Goal: Task Accomplishment & Management: Complete application form

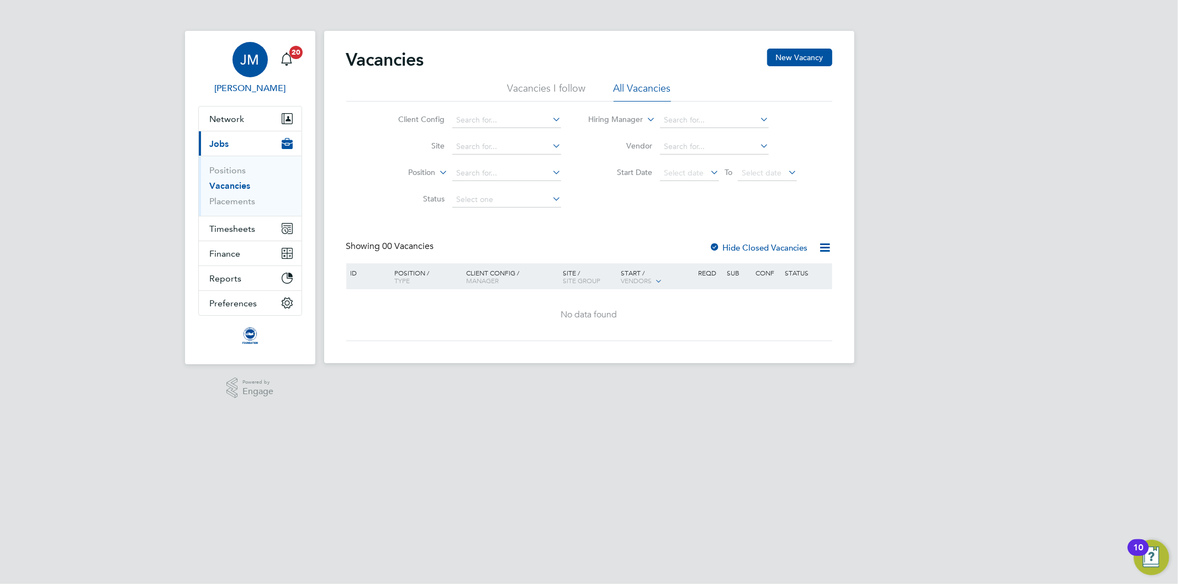
click at [257, 60] on span "JM" at bounding box center [250, 59] width 19 height 14
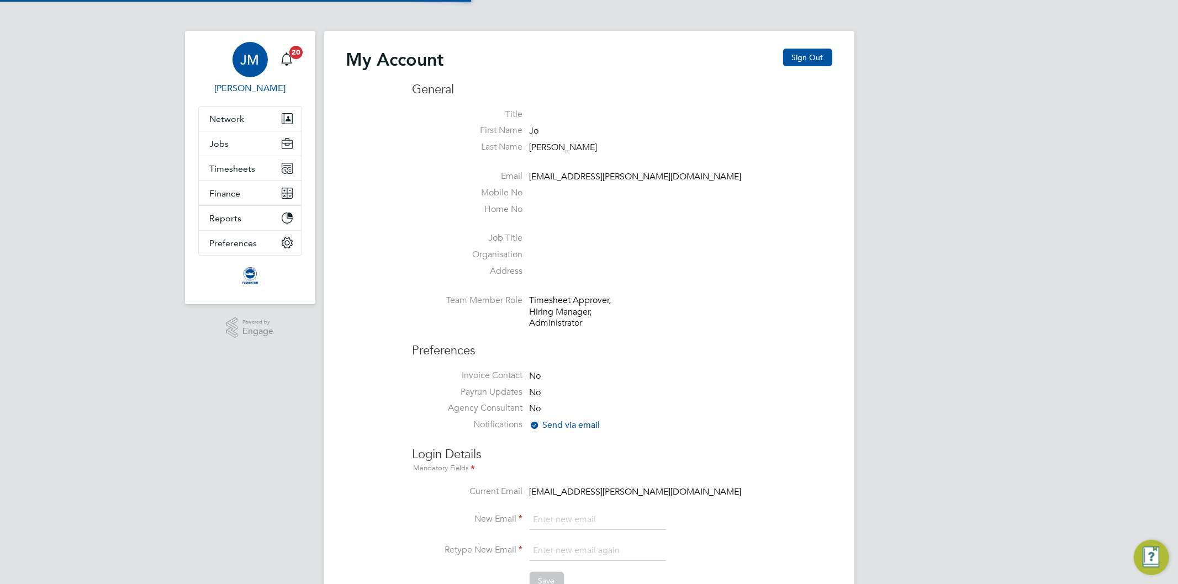
type input "Jo.morris@brightonandhovealbion.com"
click at [809, 54] on button "Sign Out" at bounding box center [807, 58] width 49 height 18
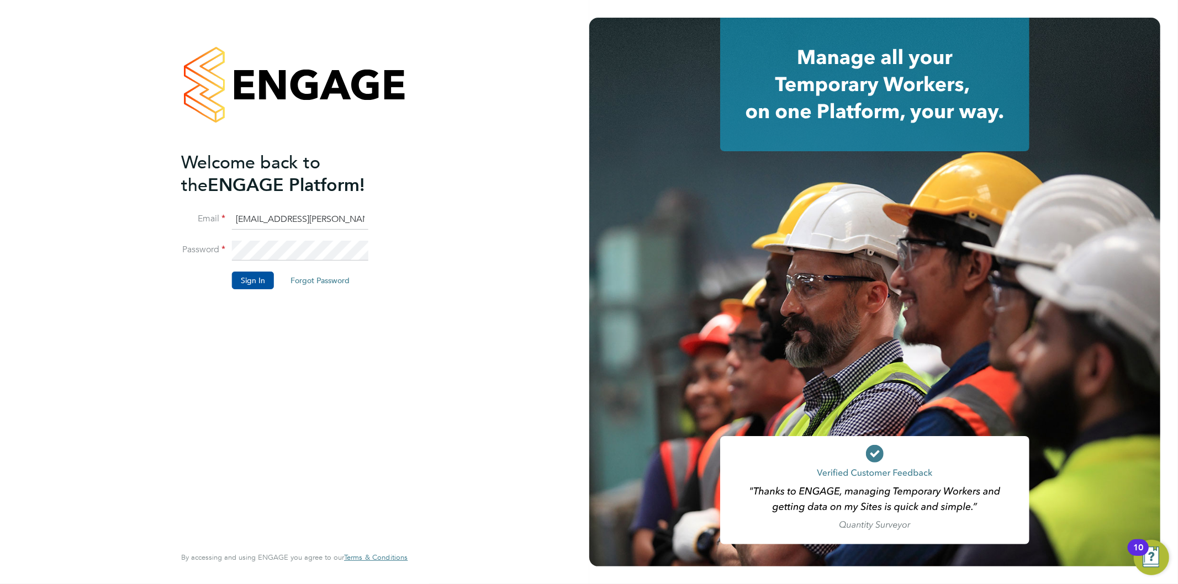
click at [305, 212] on input "Jo.morris@brightonandhovealbion.com" at bounding box center [300, 220] width 136 height 20
type input "Jo.morris@bhafc.co.uk"
click at [253, 276] on button "Sign In" at bounding box center [253, 281] width 42 height 18
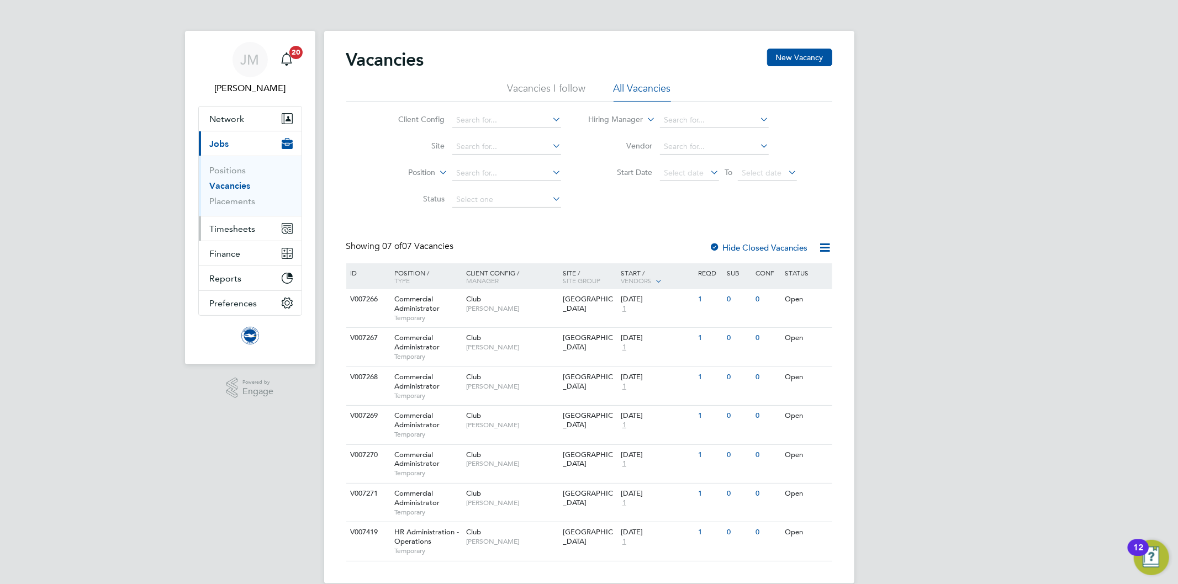
click at [220, 227] on span "Timesheets" at bounding box center [233, 229] width 46 height 10
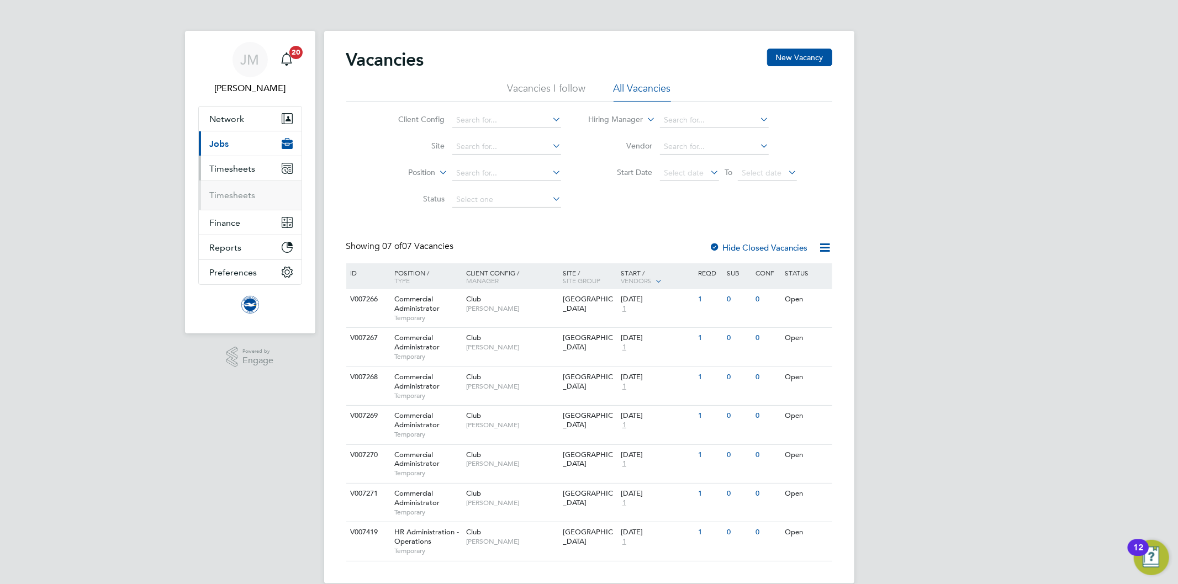
click at [216, 141] on span "Jobs" at bounding box center [219, 144] width 19 height 10
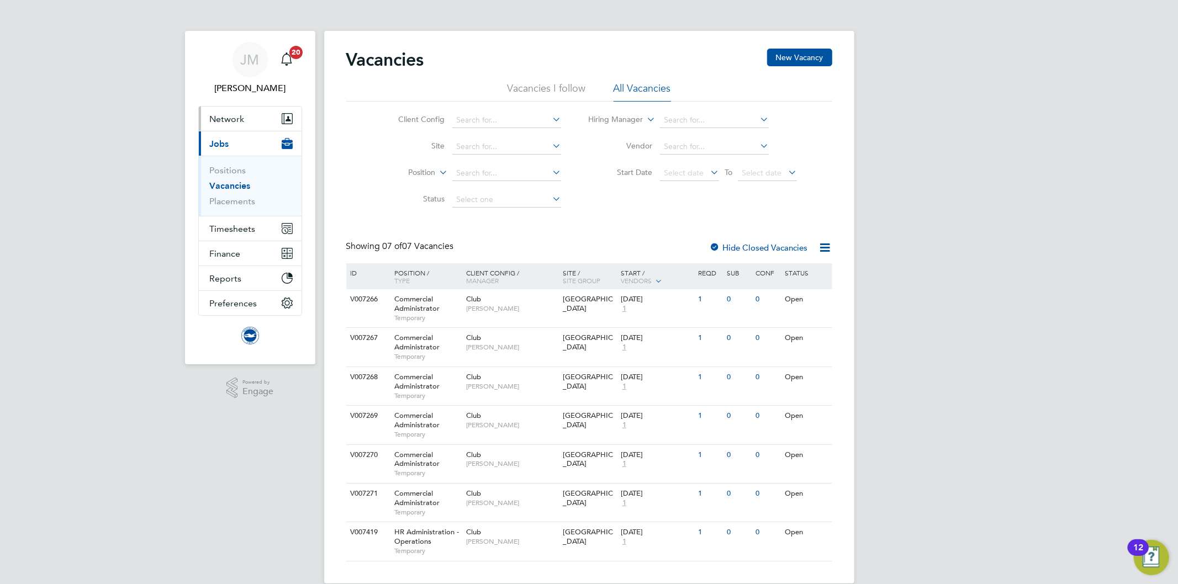
click at [219, 114] on span "Network" at bounding box center [227, 119] width 35 height 10
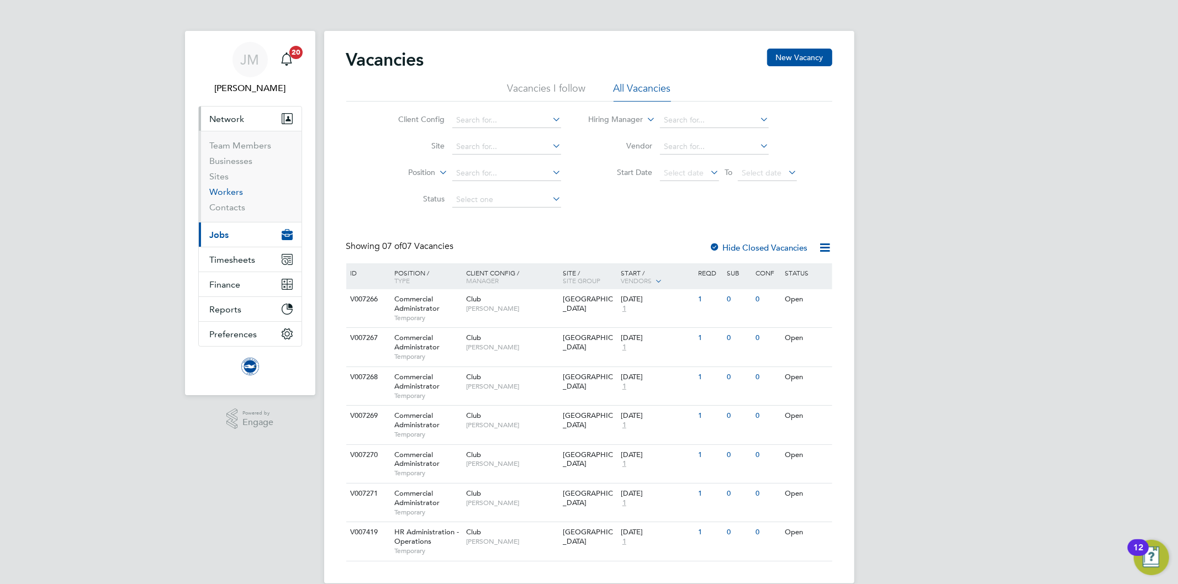
click at [224, 192] on link "Workers" at bounding box center [227, 192] width 34 height 10
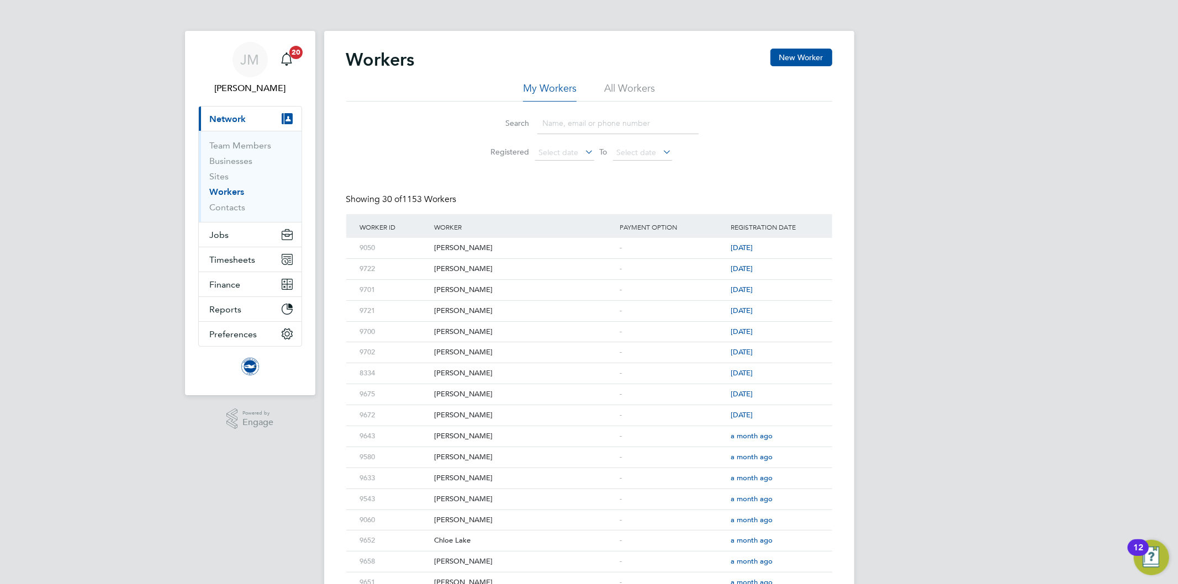
click at [578, 122] on input at bounding box center [617, 124] width 161 height 22
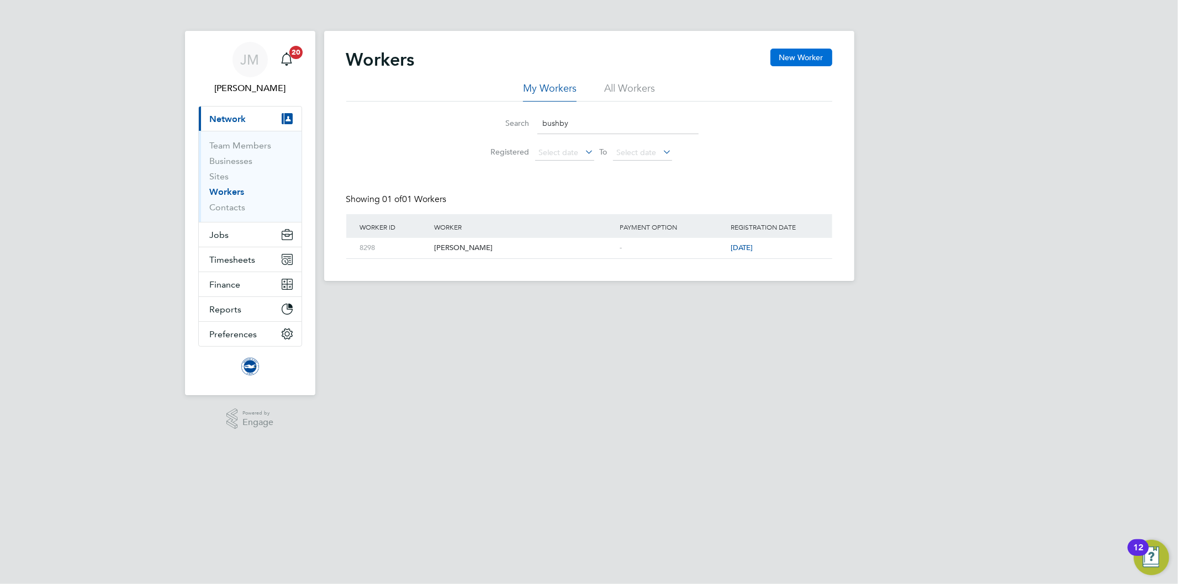
type input "bushby"
click at [798, 57] on button "New Worker" at bounding box center [801, 58] width 62 height 18
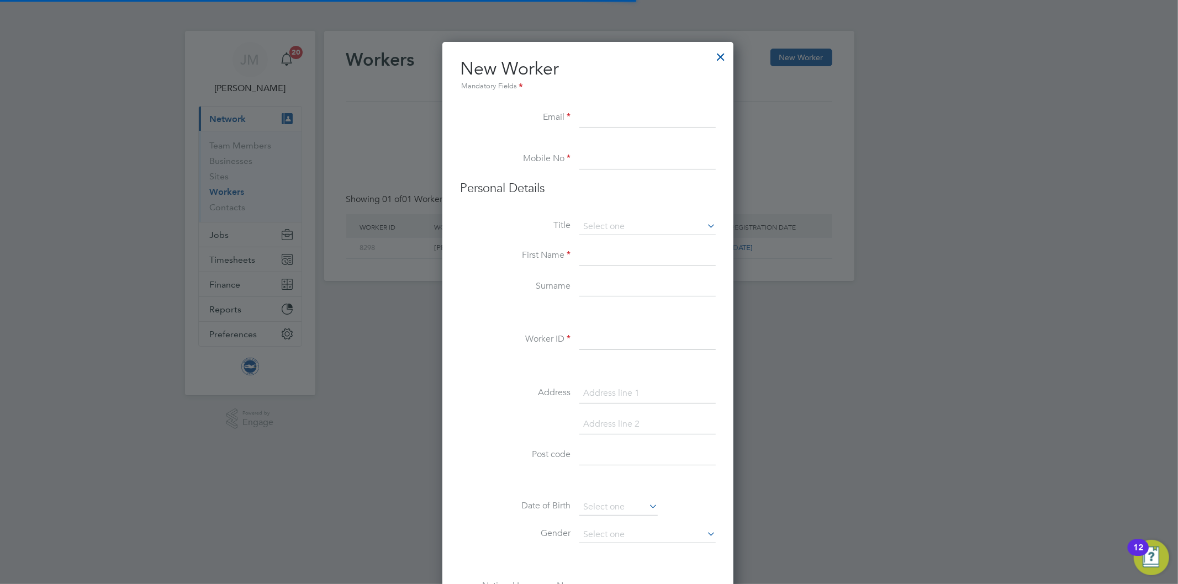
scroll to position [852, 293]
paste input "[EMAIL_ADDRESS][DOMAIN_NAME]"
type input "[EMAIL_ADDRESS][DOMAIN_NAME]"
click at [599, 150] on input at bounding box center [647, 160] width 136 height 20
paste input "tel:[PHONE_NUMBER]"
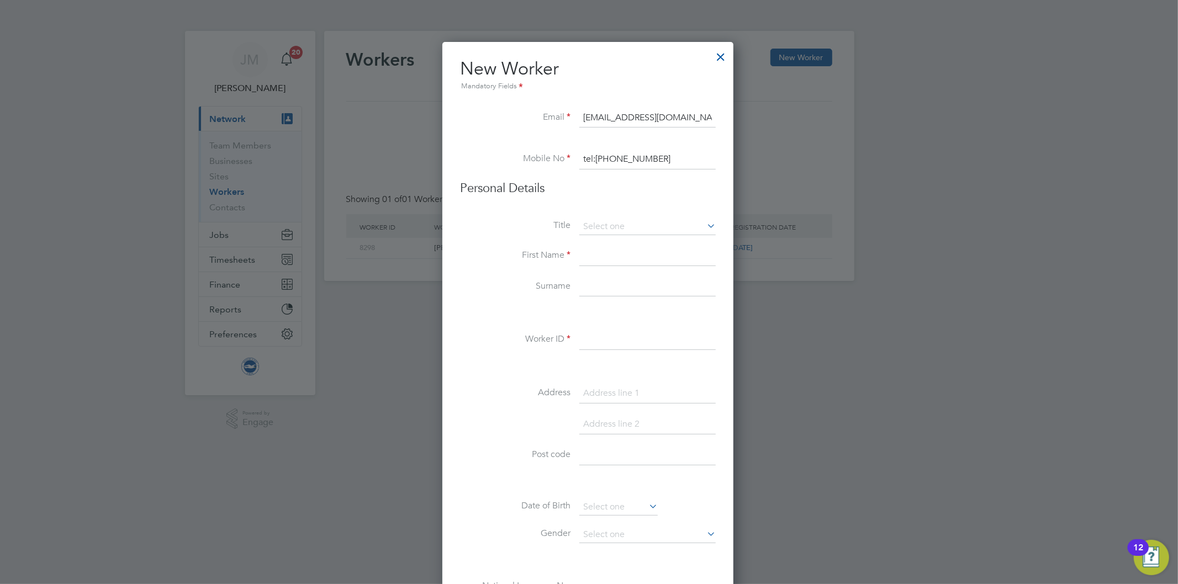
drag, startPoint x: 599, startPoint y: 161, endPoint x: 539, endPoint y: 158, distance: 59.7
click at [539, 158] on li "Mobile No tel:[PHONE_NUMBER]" at bounding box center [588, 165] width 256 height 31
type input "07546532172"
click at [635, 224] on input at bounding box center [647, 227] width 136 height 17
click at [505, 237] on li "Title" at bounding box center [588, 233] width 256 height 28
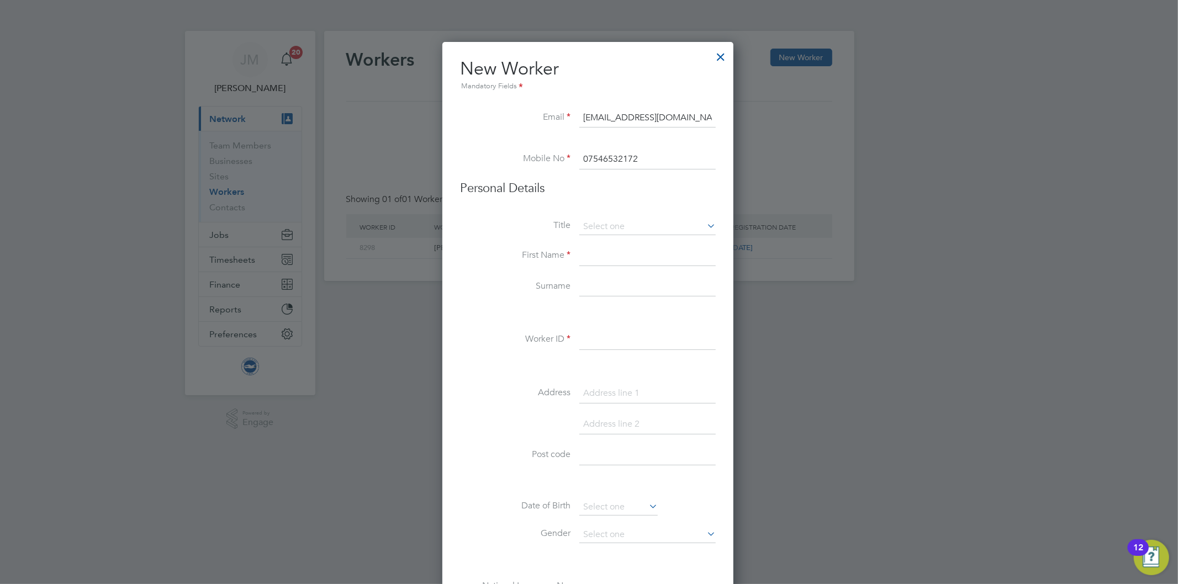
click at [609, 257] on input at bounding box center [647, 256] width 136 height 20
type input "Will"
type input "Bushby"
click at [594, 337] on input at bounding box center [647, 340] width 136 height 20
type input "8523"
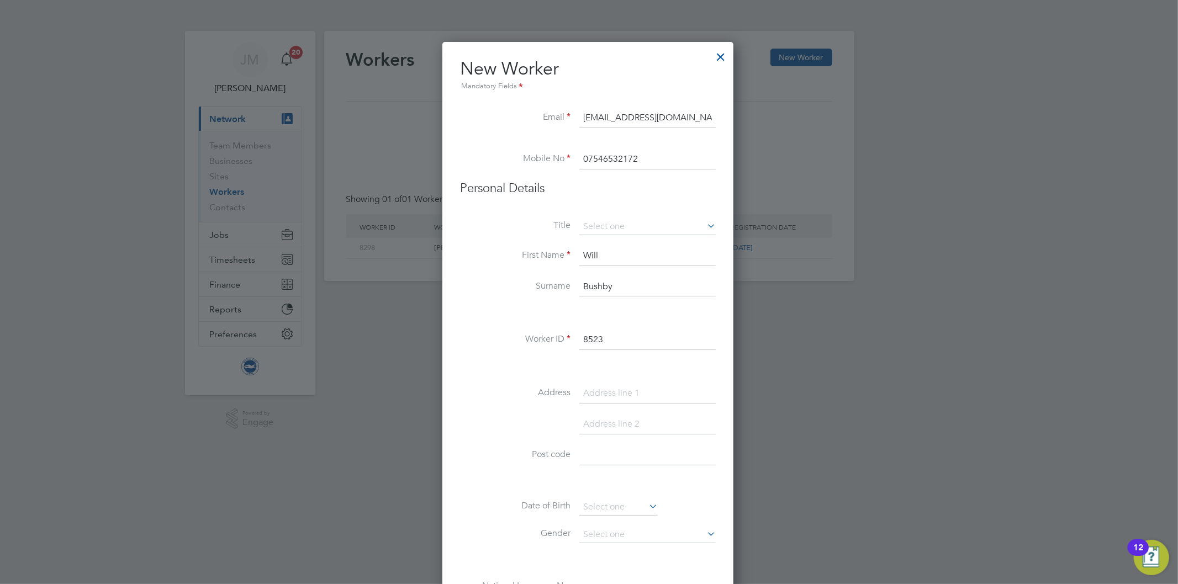
click at [478, 467] on li "Post code" at bounding box center [588, 461] width 256 height 31
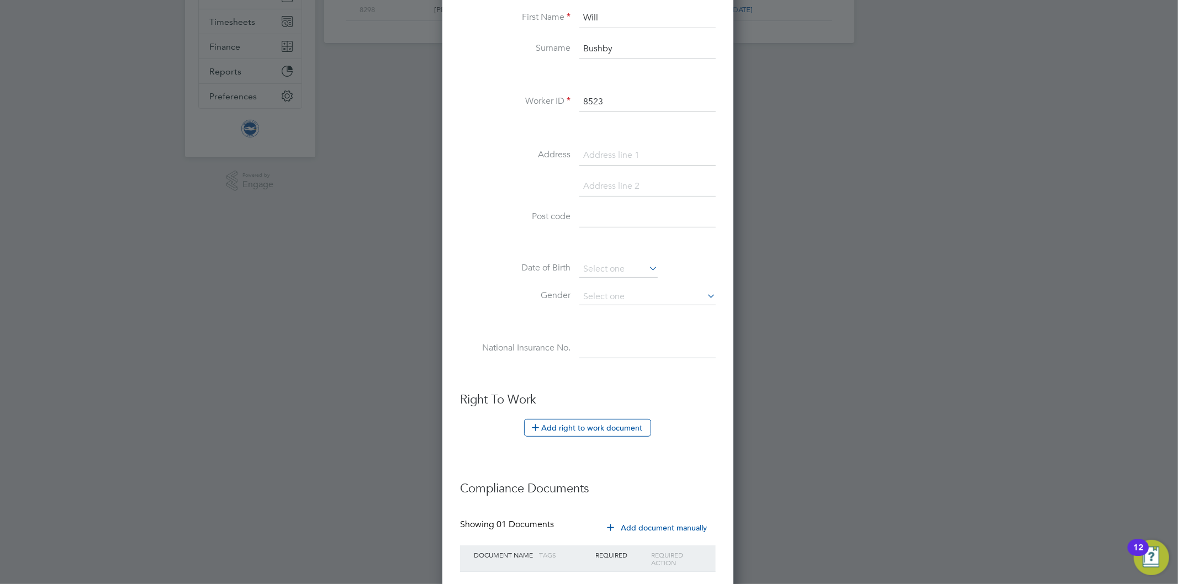
scroll to position [245, 0]
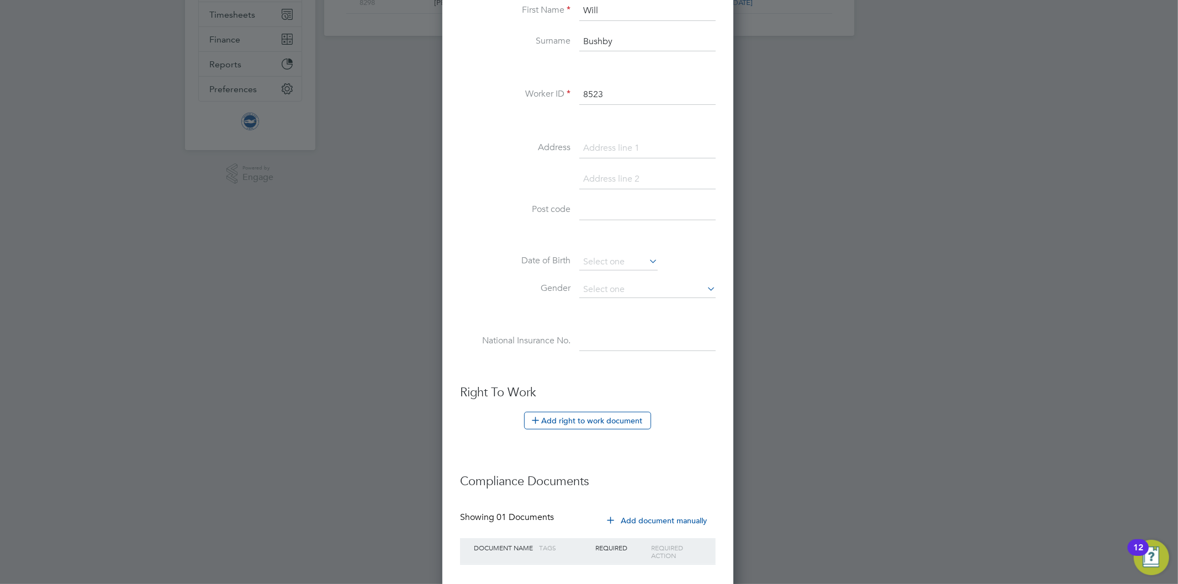
click at [610, 338] on input at bounding box center [647, 342] width 136 height 20
paste input "PJ174050C"
type input "PJ 17 40 50 C"
click at [709, 419] on li "Add right to work document" at bounding box center [588, 426] width 256 height 29
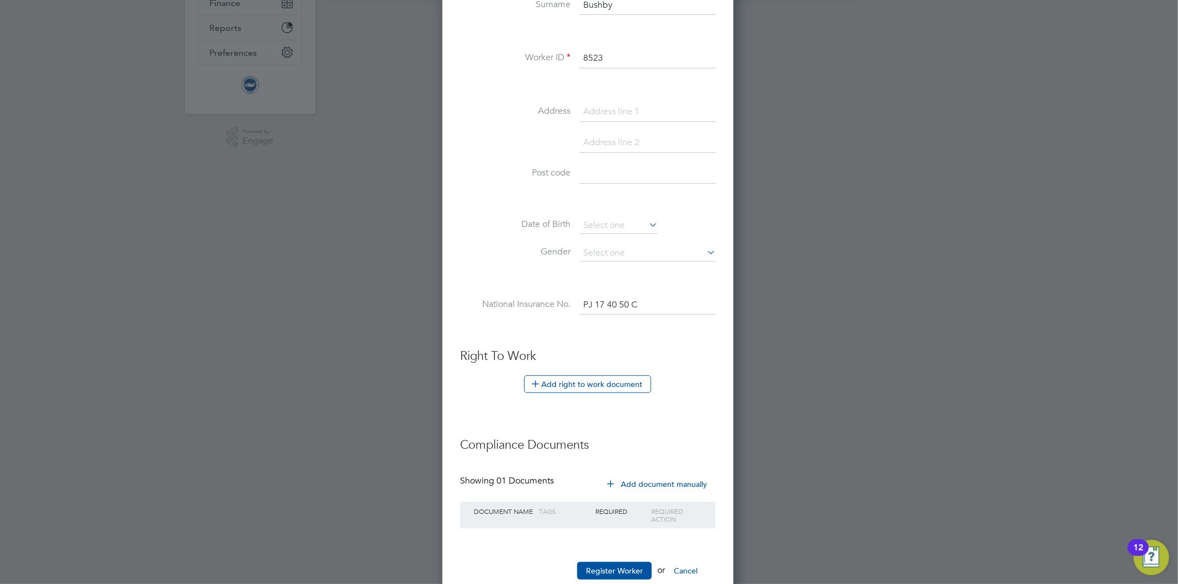
scroll to position [309, 0]
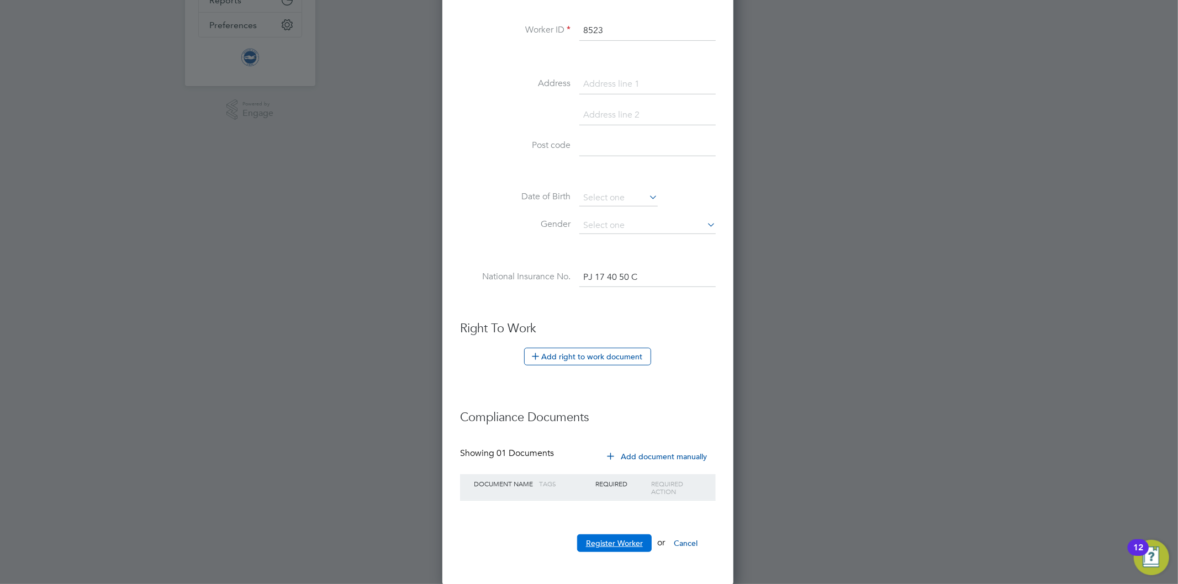
click at [617, 543] on button "Register Worker" at bounding box center [614, 544] width 75 height 18
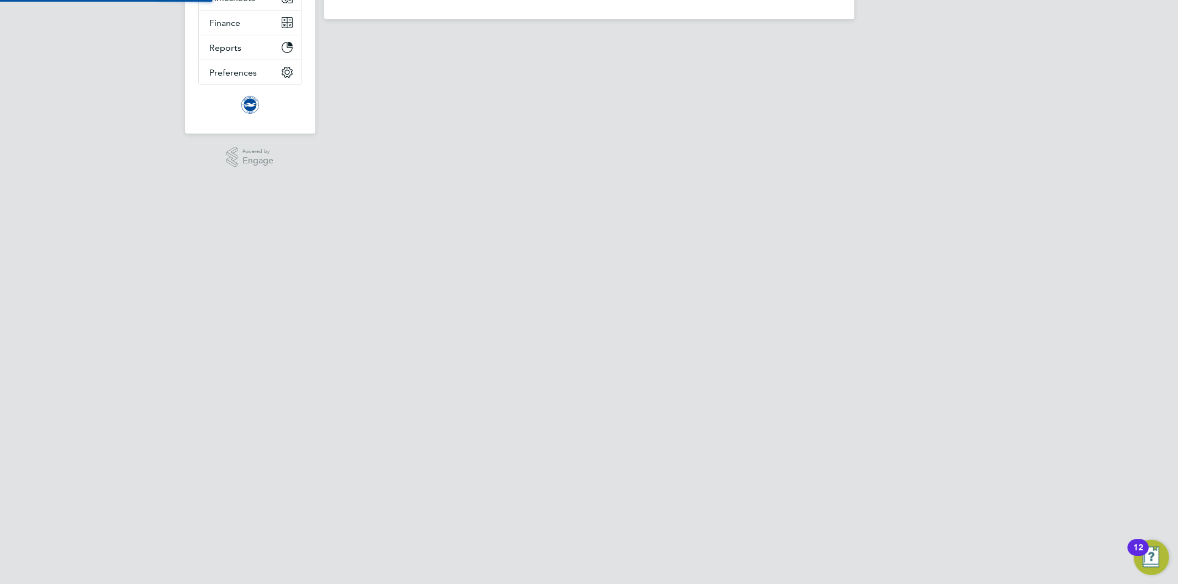
scroll to position [0, 0]
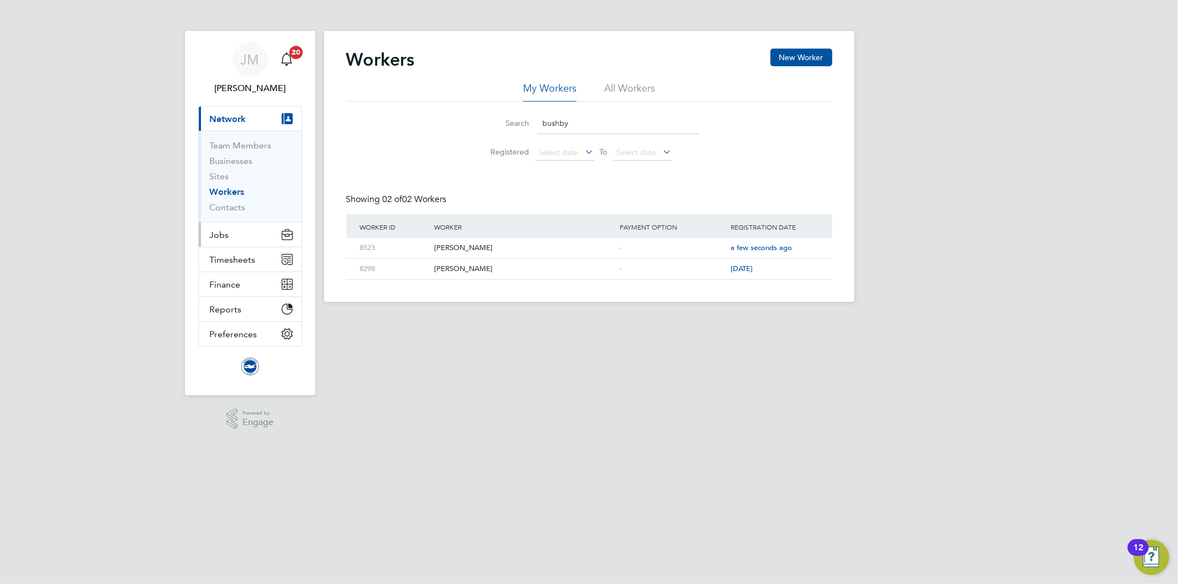
click at [216, 232] on span "Jobs" at bounding box center [219, 235] width 19 height 10
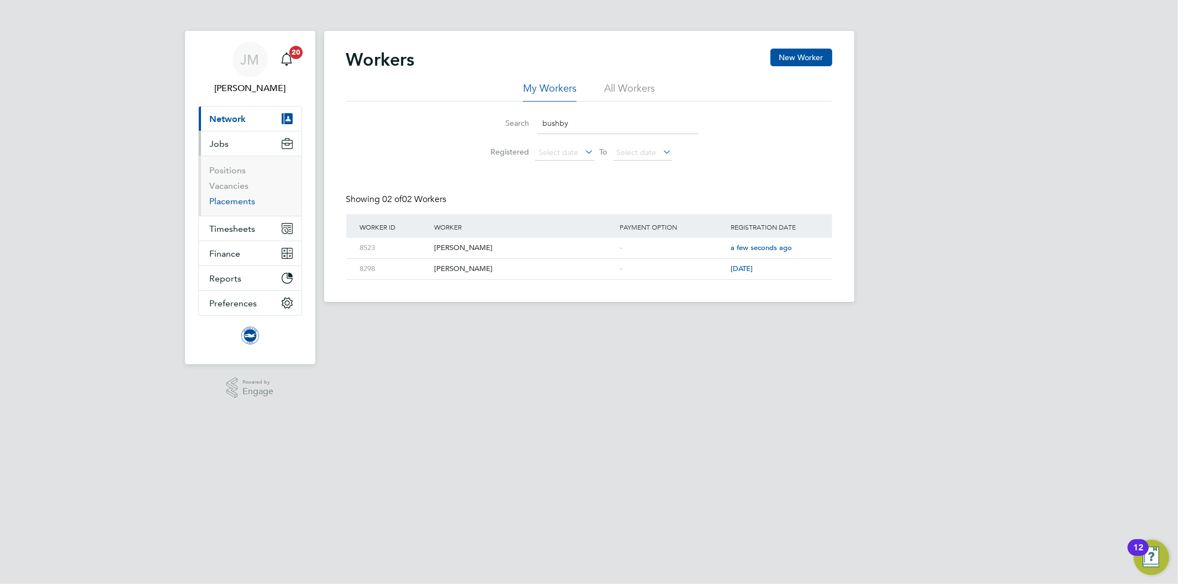
click at [229, 203] on link "Placements" at bounding box center [233, 201] width 46 height 10
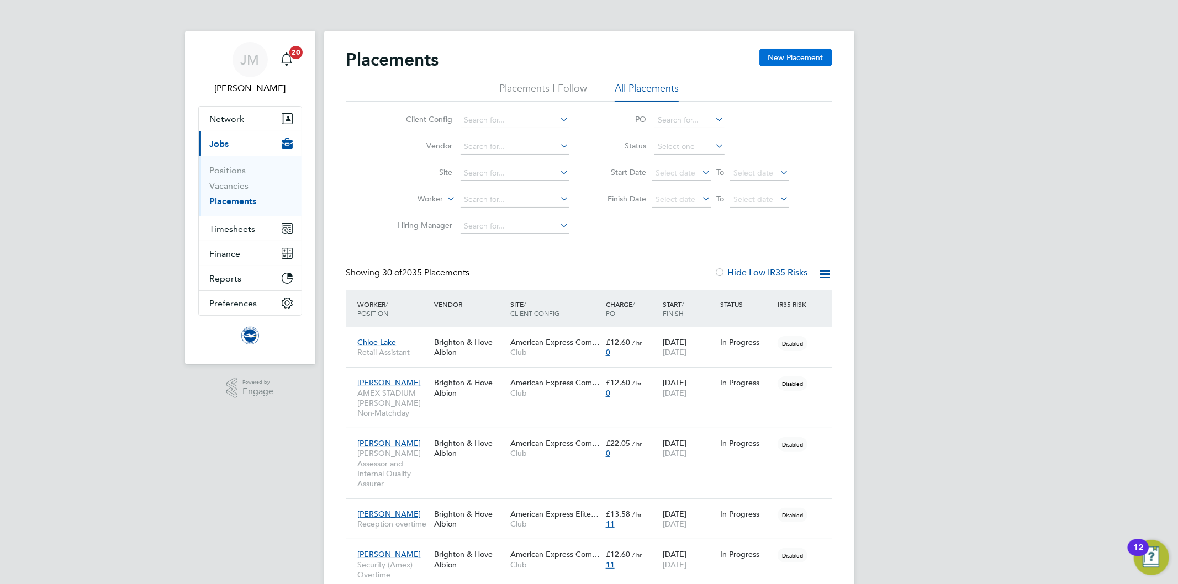
click at [800, 56] on button "New Placement" at bounding box center [795, 58] width 73 height 18
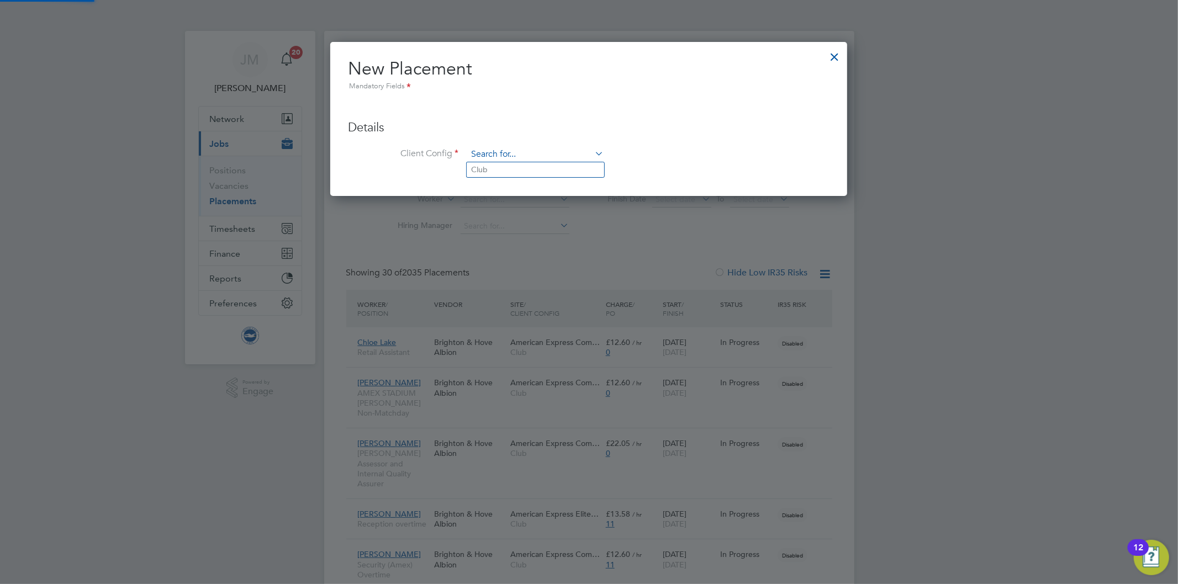
click at [503, 150] on input at bounding box center [535, 154] width 136 height 17
click at [501, 168] on li "Club" at bounding box center [535, 169] width 137 height 15
type input "Club"
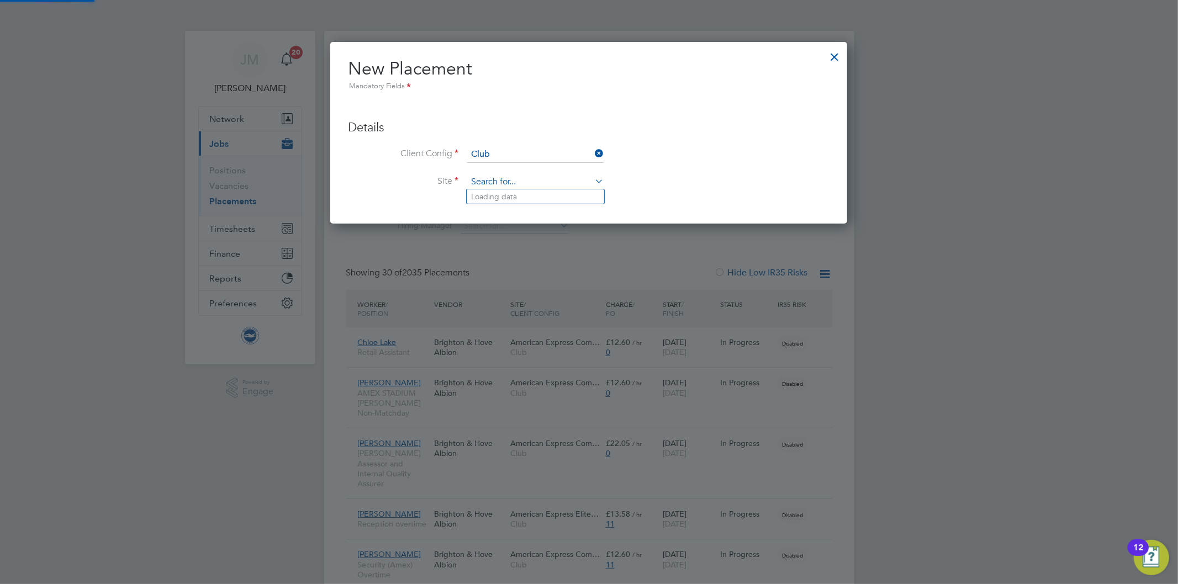
click at [508, 186] on input at bounding box center [535, 182] width 136 height 17
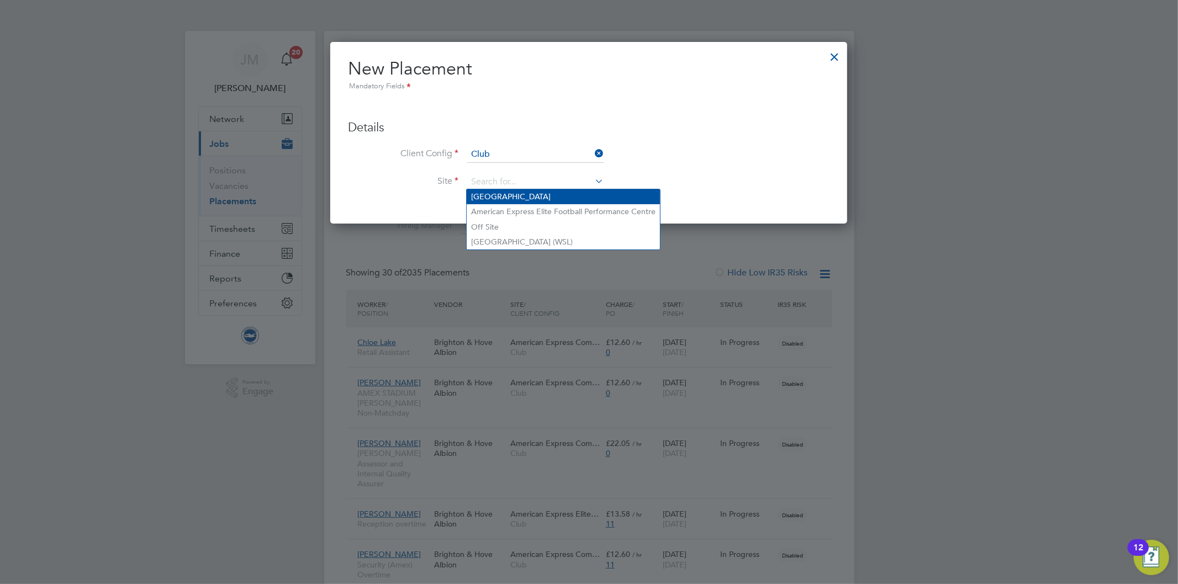
click at [510, 193] on li "[GEOGRAPHIC_DATA]" at bounding box center [563, 196] width 193 height 15
type input "[GEOGRAPHIC_DATA]"
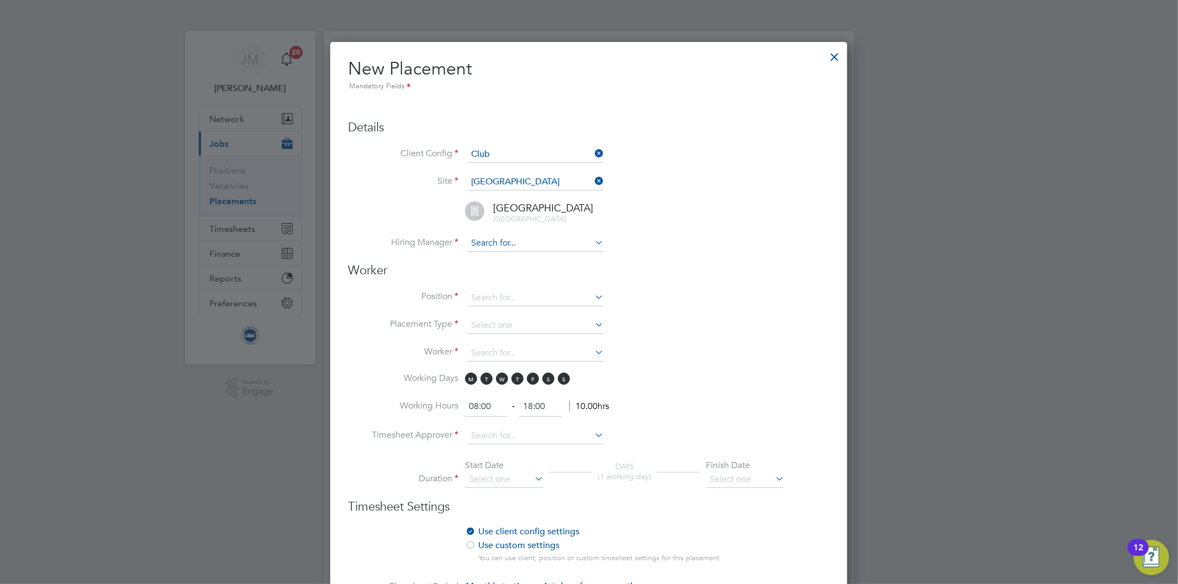
click at [546, 246] on input at bounding box center [535, 243] width 136 height 17
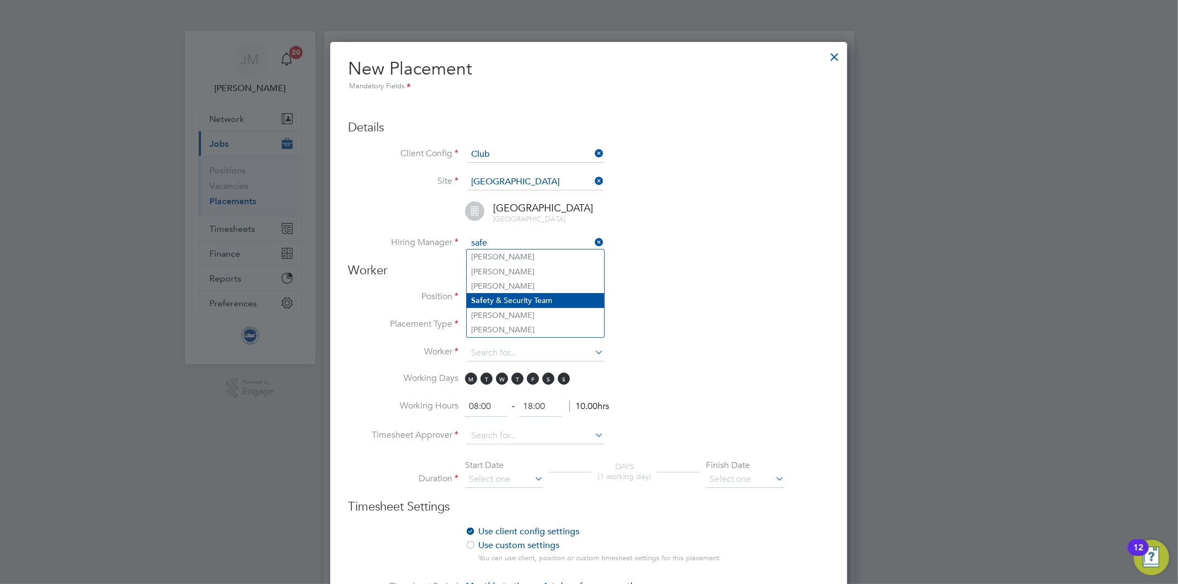
click at [534, 295] on li "Safe ty & Security Team" at bounding box center [535, 300] width 137 height 15
type input "Safety & Security Team"
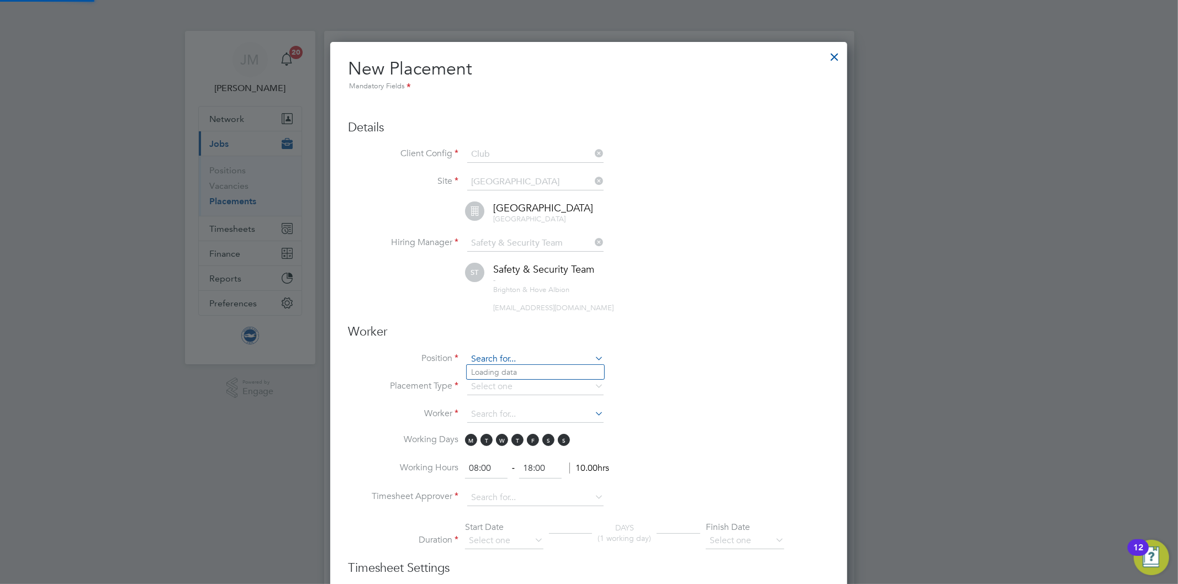
click at [523, 361] on input at bounding box center [535, 359] width 136 height 17
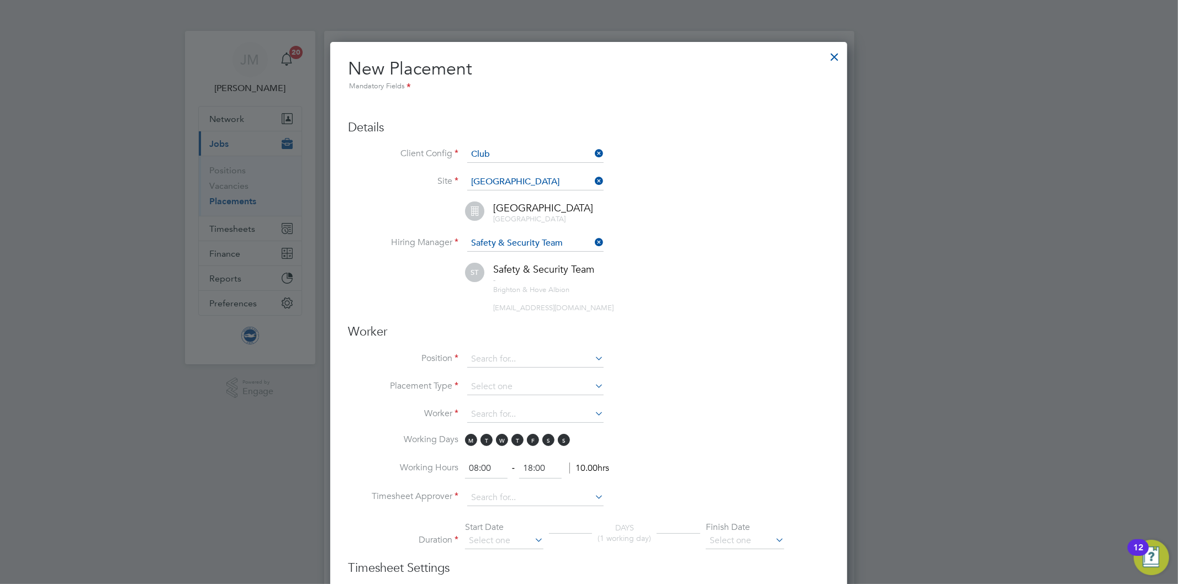
click at [515, 384] on li "AMEX STADIUM [PERSON_NAME] Non-Matchday" at bounding box center [595, 387] width 257 height 15
type input "AMEX STADIUM [PERSON_NAME] Non-Matchday"
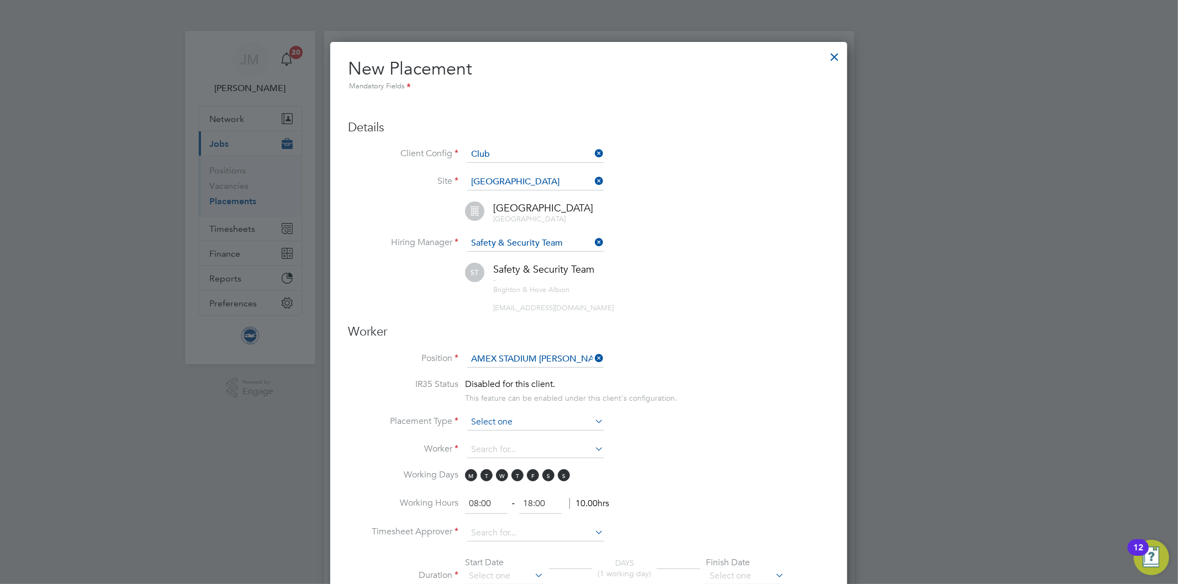
click at [537, 414] on input at bounding box center [535, 422] width 136 height 17
click at [506, 432] on li "Temporary" at bounding box center [535, 434] width 137 height 14
type input "Temporary"
click at [505, 448] on input at bounding box center [535, 450] width 136 height 17
click at [481, 478] on li "[PERSON_NAME] (8523)" at bounding box center [535, 476] width 137 height 15
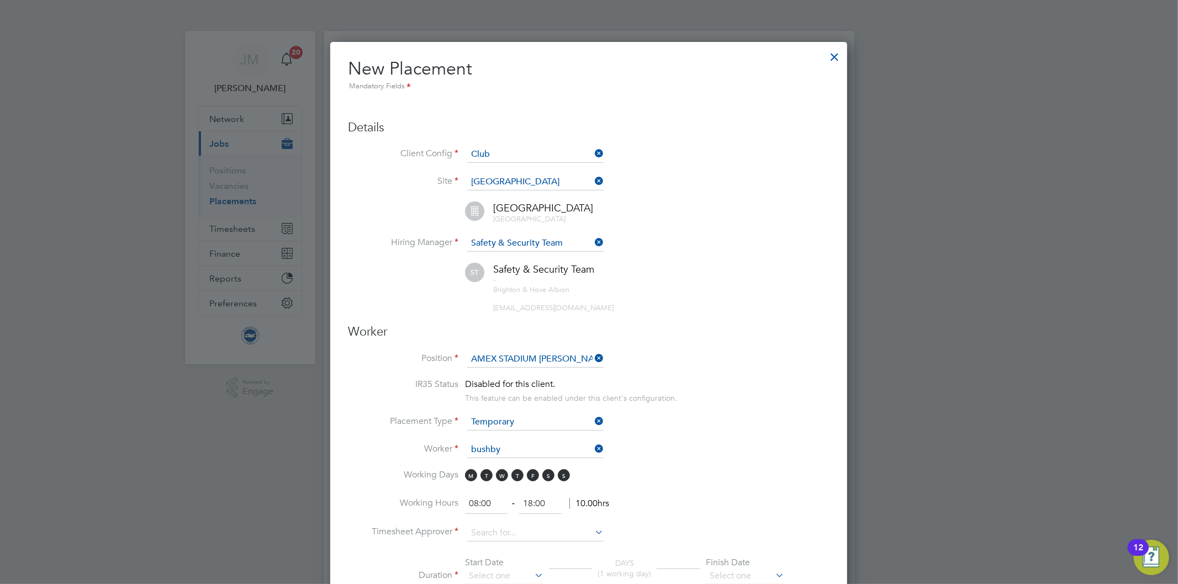
type input "[PERSON_NAME] (8523)"
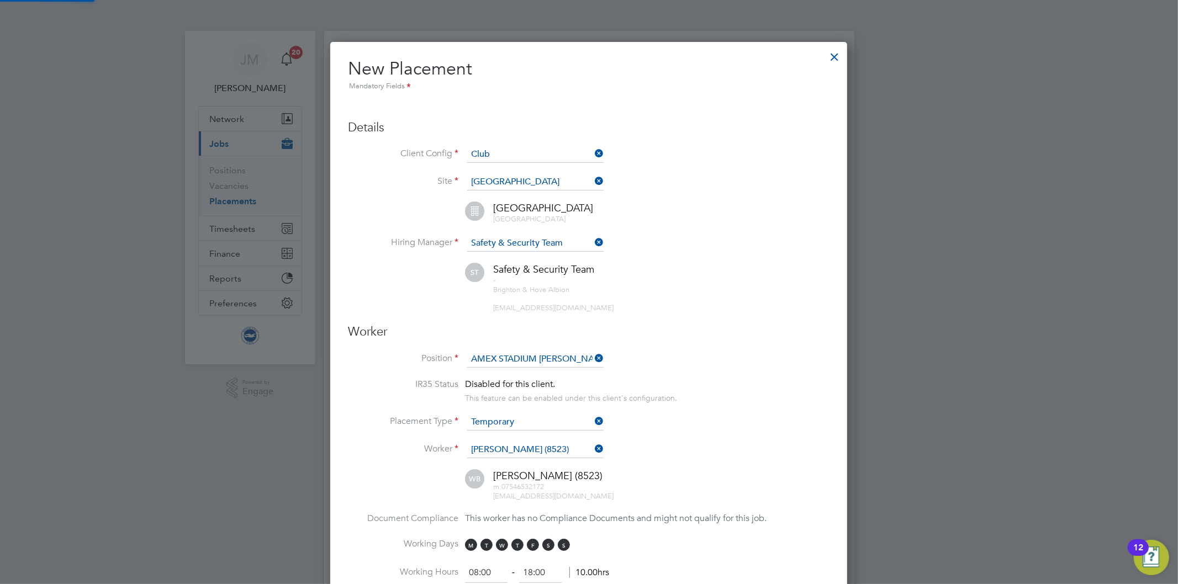
click at [708, 469] on div "[PERSON_NAME] (8523) m: 07546532172 [EMAIL_ADDRESS][DOMAIN_NAME]" at bounding box center [602, 485] width 454 height 32
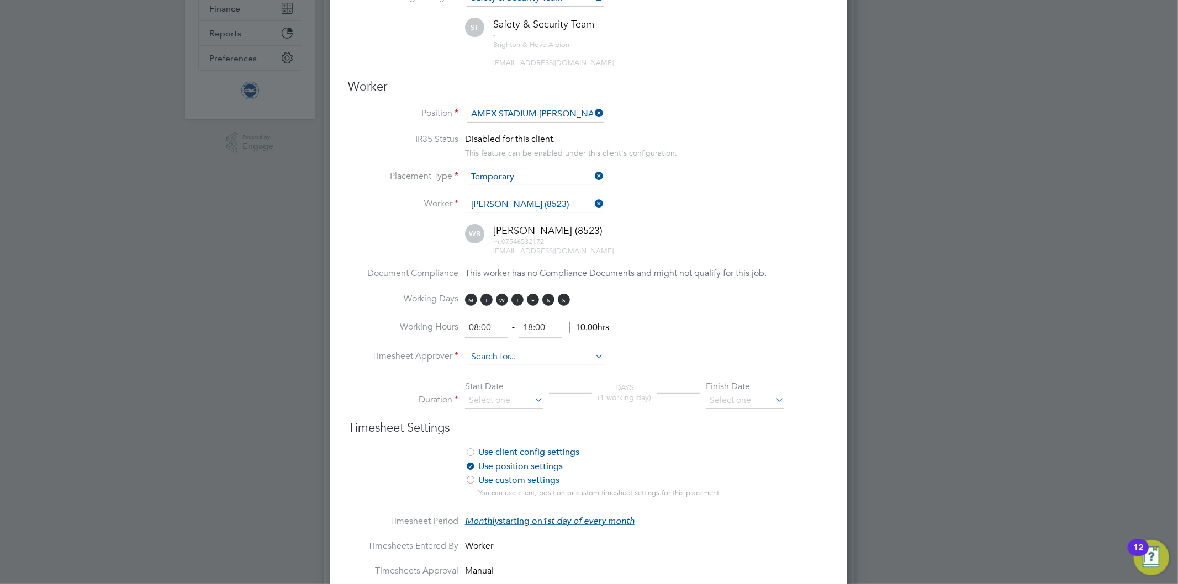
click at [507, 356] on input at bounding box center [535, 357] width 136 height 17
click at [499, 367] on li "Safe ty & Security Team" at bounding box center [535, 368] width 137 height 15
type input "Safety & Security Team"
click at [532, 394] on icon at bounding box center [532, 399] width 0 height 15
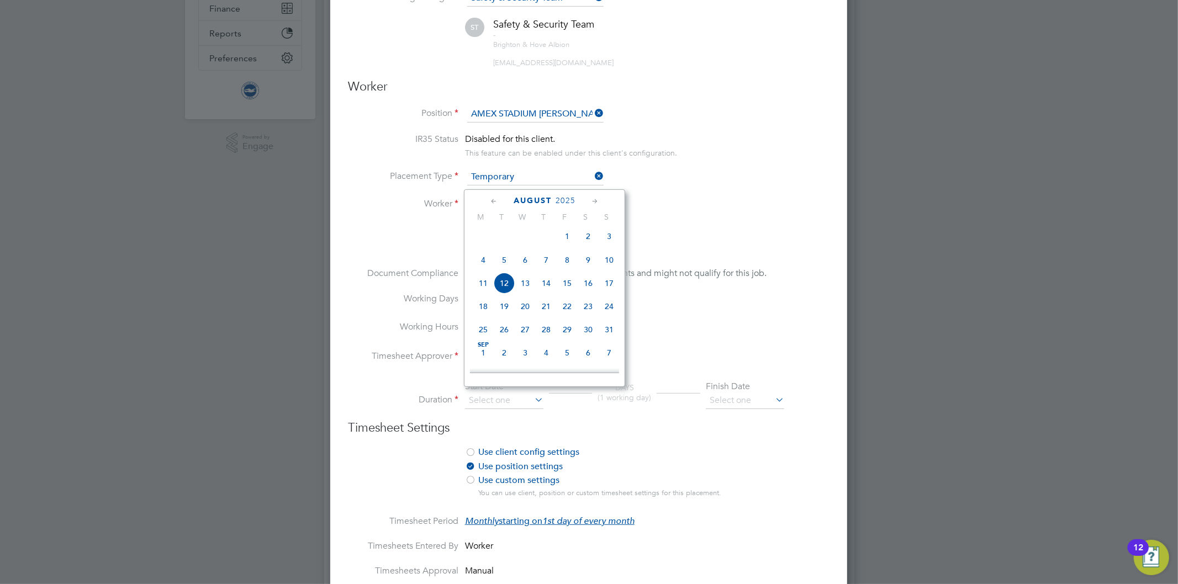
click at [569, 238] on span "[DATE]" at bounding box center [567, 236] width 21 height 21
type input "[DATE]"
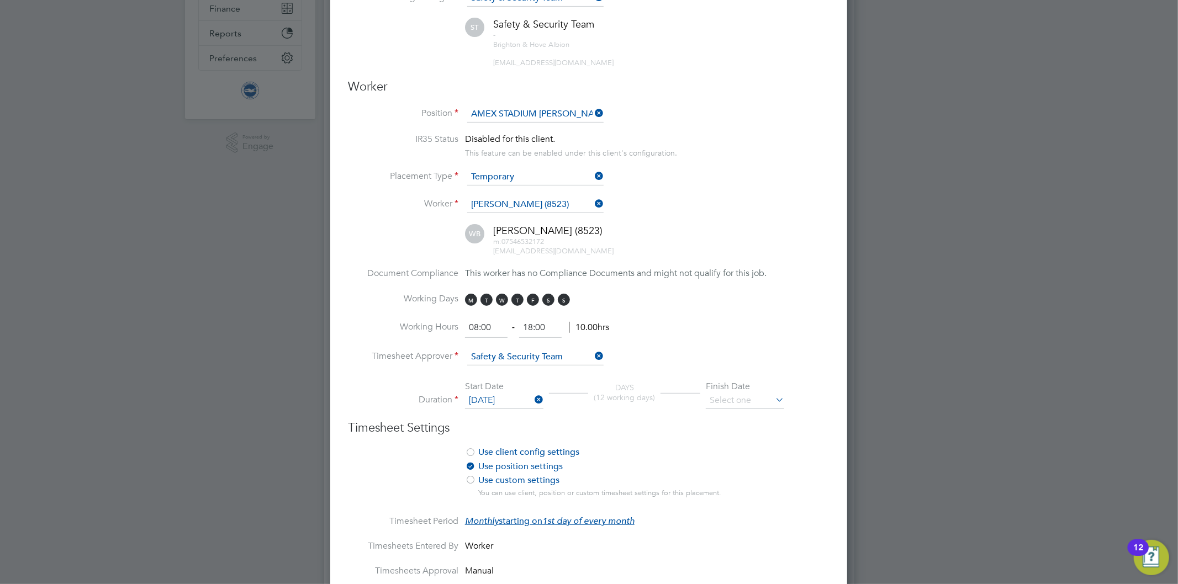
click at [773, 392] on icon at bounding box center [773, 399] width 0 height 15
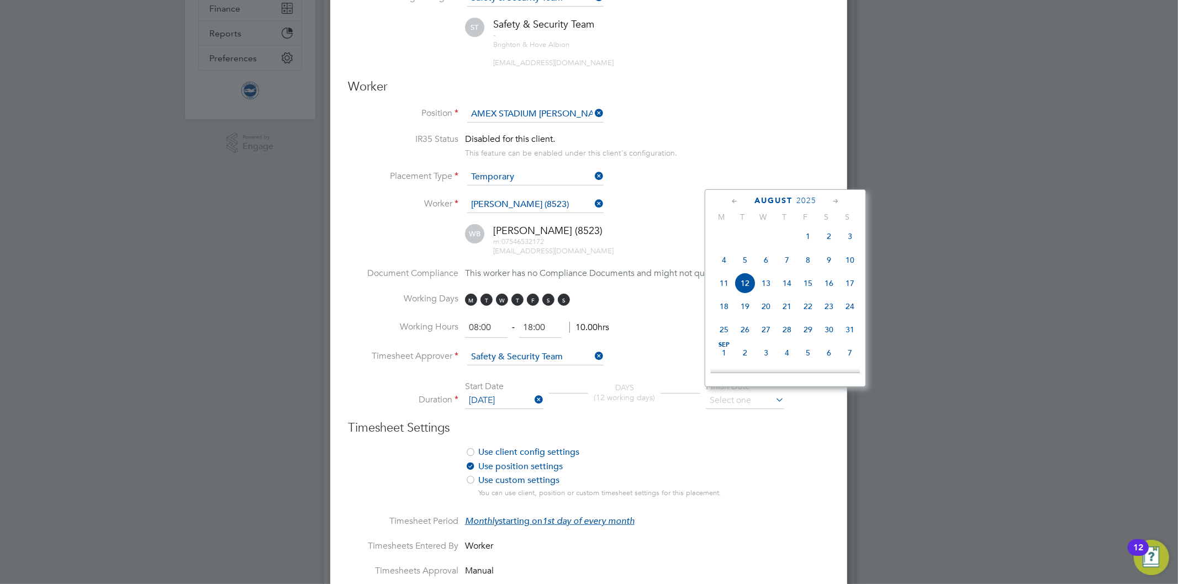
click at [832, 202] on icon at bounding box center [836, 201] width 10 height 12
click at [837, 203] on icon at bounding box center [836, 201] width 10 height 12
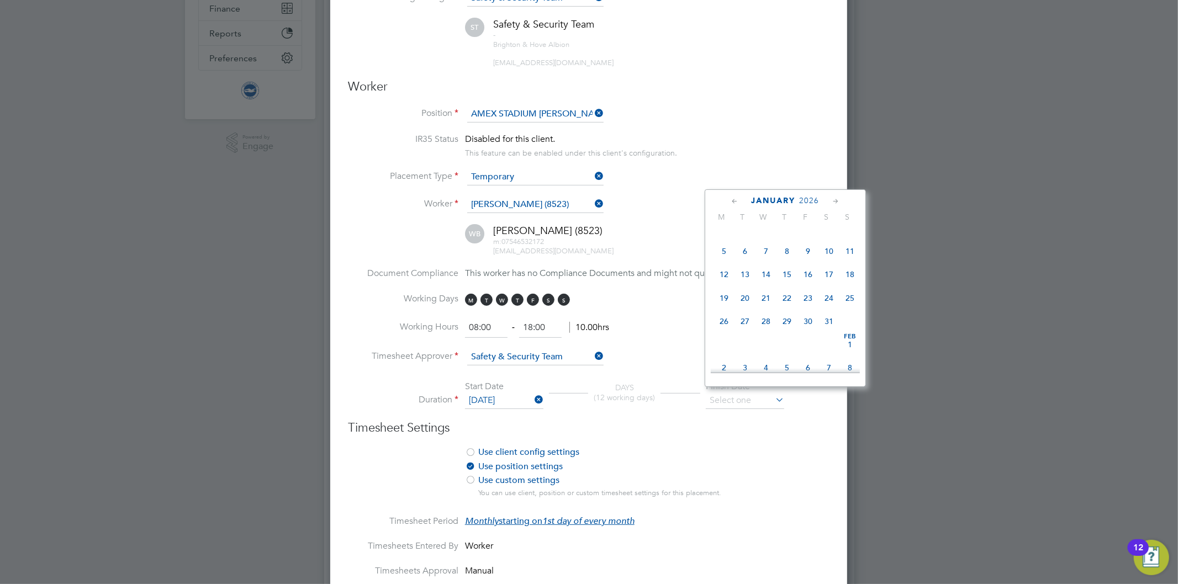
click at [837, 203] on icon at bounding box center [836, 201] width 10 height 12
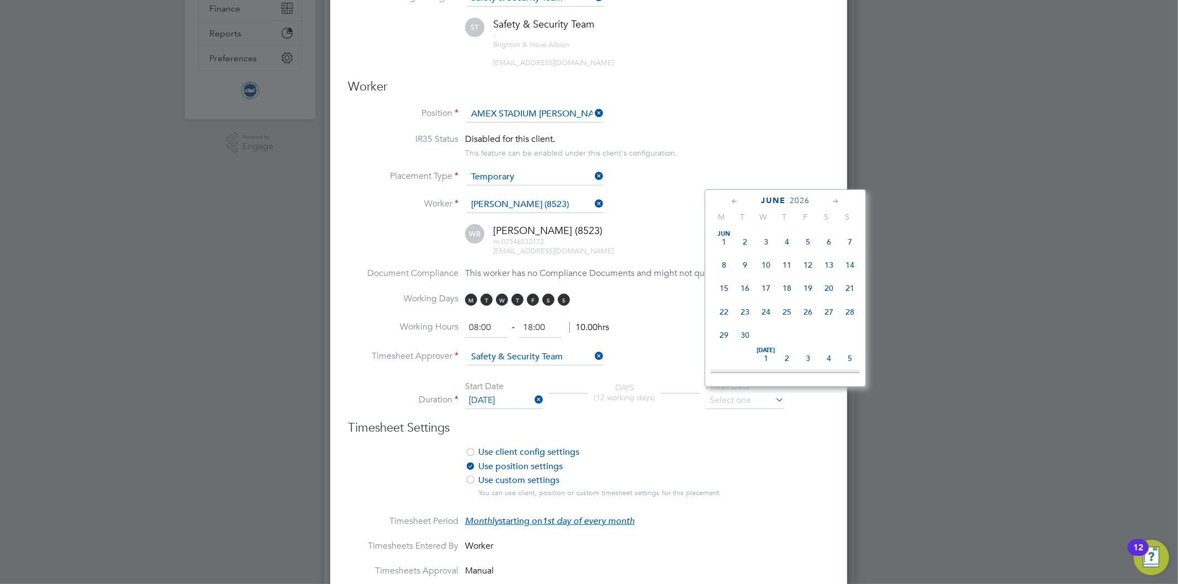
click at [837, 203] on icon at bounding box center [836, 201] width 10 height 12
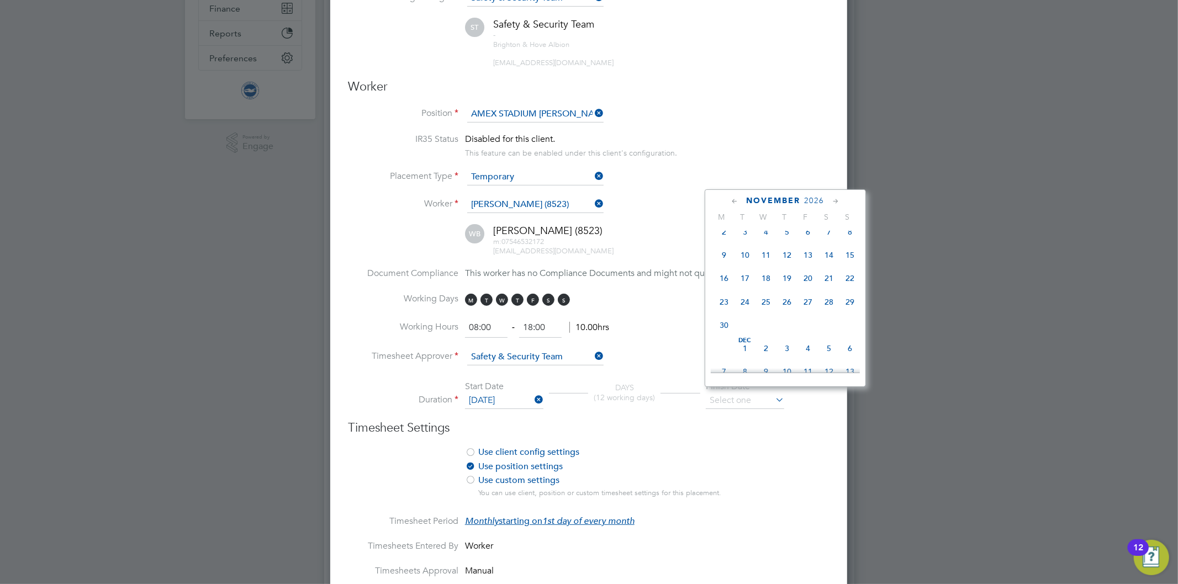
click at [837, 203] on icon at bounding box center [836, 201] width 10 height 12
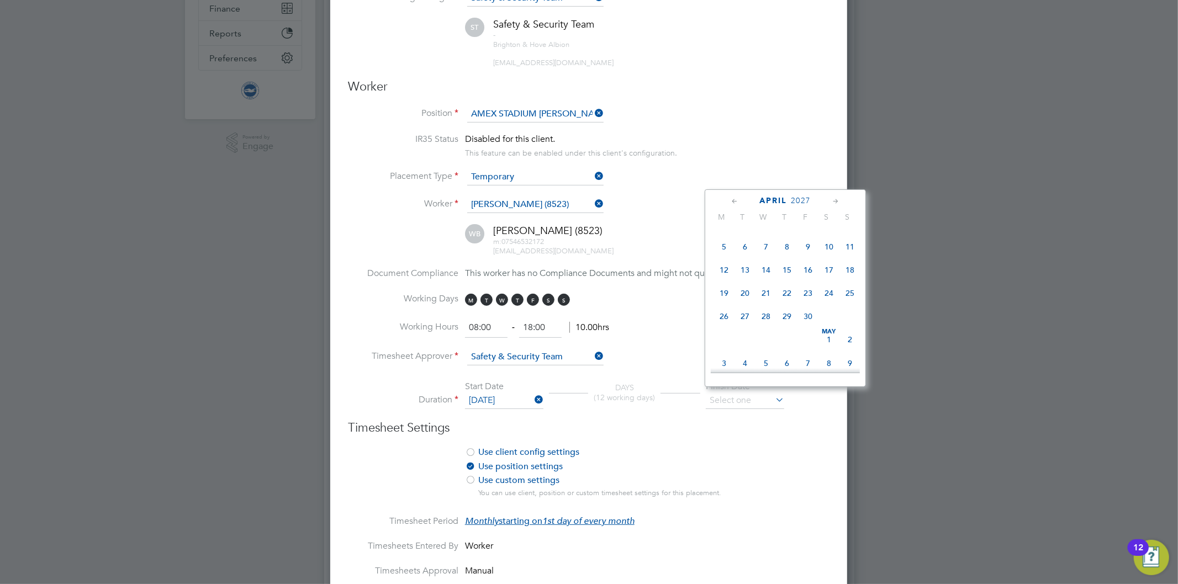
click at [837, 203] on icon at bounding box center [836, 201] width 10 height 12
click at [720, 207] on span "31" at bounding box center [723, 196] width 21 height 21
type input "[DATE]"
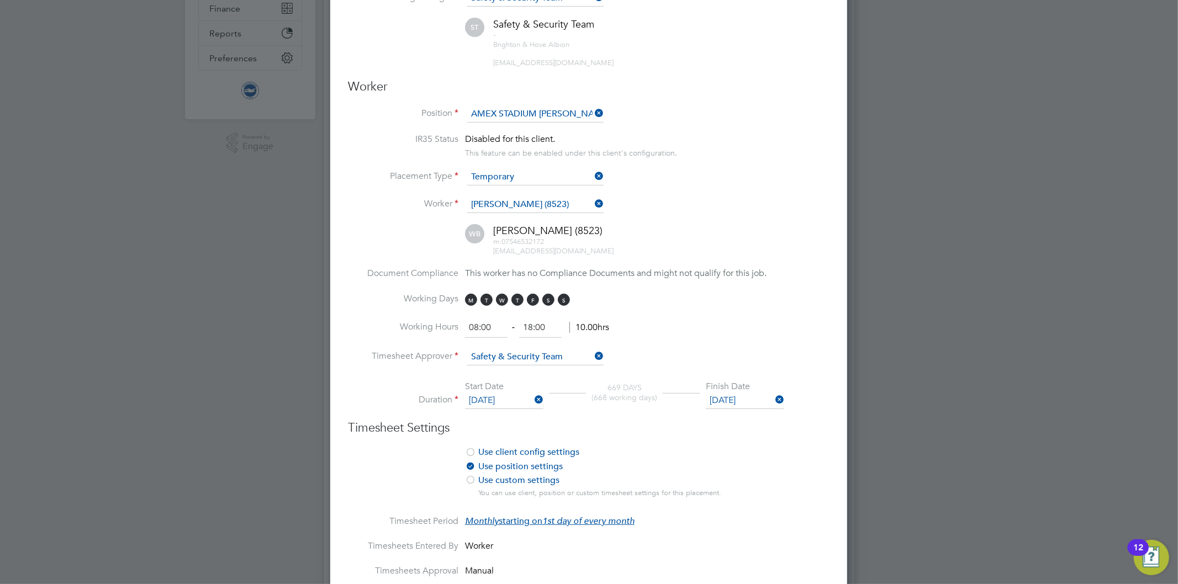
click at [784, 456] on li "Use client config settings Use position settings Use custom settings You can us…" at bounding box center [589, 481] width 482 height 69
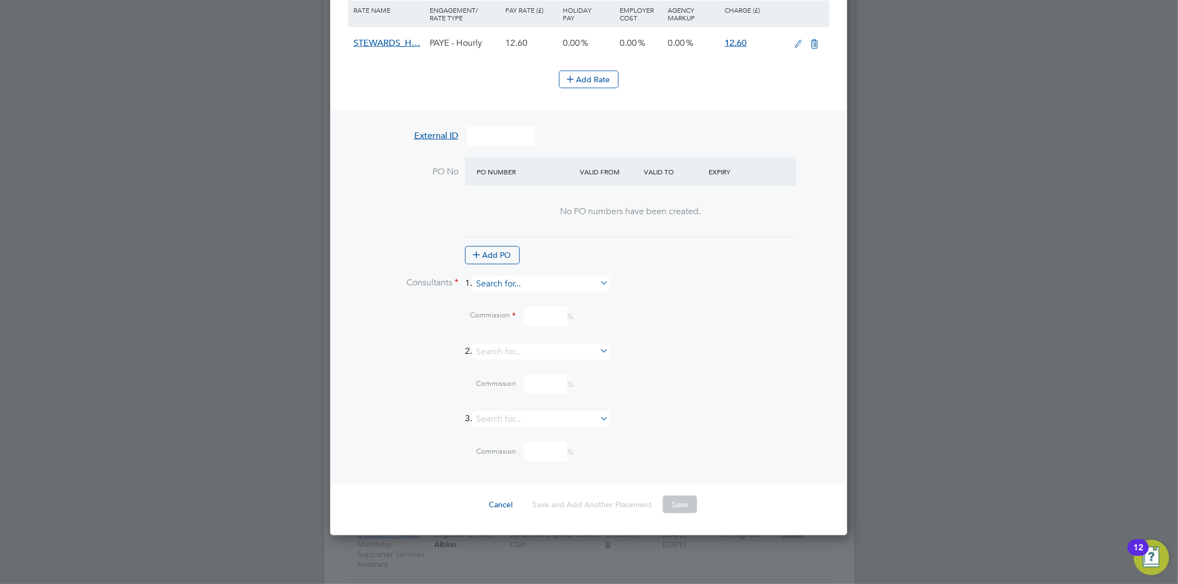
click at [537, 276] on input at bounding box center [540, 284] width 136 height 16
click at [512, 318] on li "[PERSON_NAME] s" at bounding box center [545, 322] width 137 height 15
type input "[PERSON_NAME]"
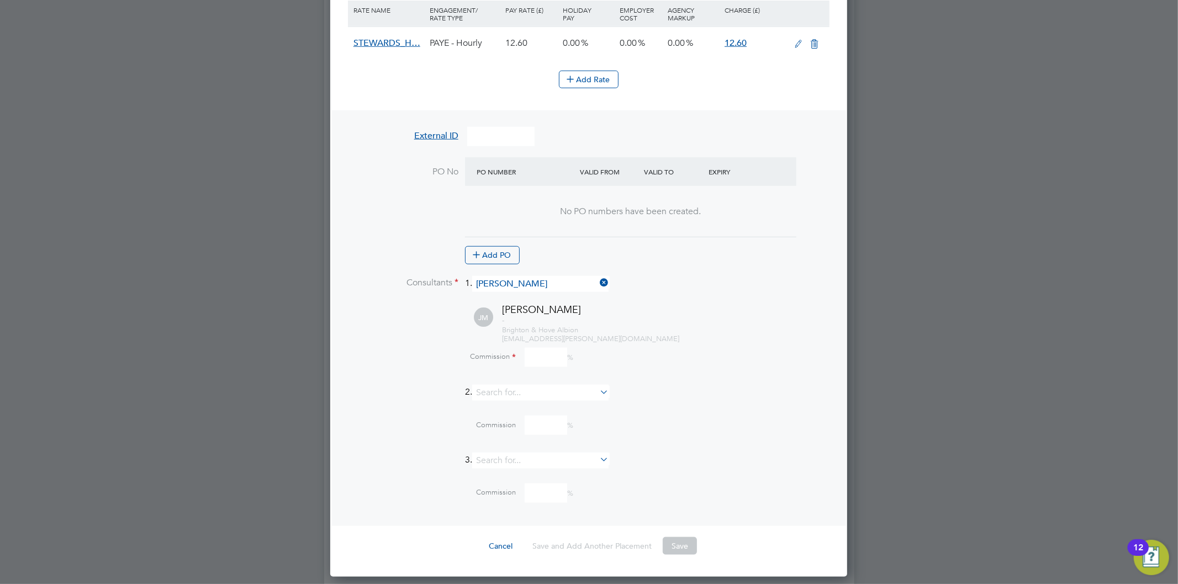
click at [549, 348] on input at bounding box center [546, 357] width 43 height 19
type input "0"
click at [665, 350] on div "Commission 0 %" at bounding box center [617, 357] width 424 height 19
click at [678, 537] on button "Save" at bounding box center [680, 546] width 34 height 18
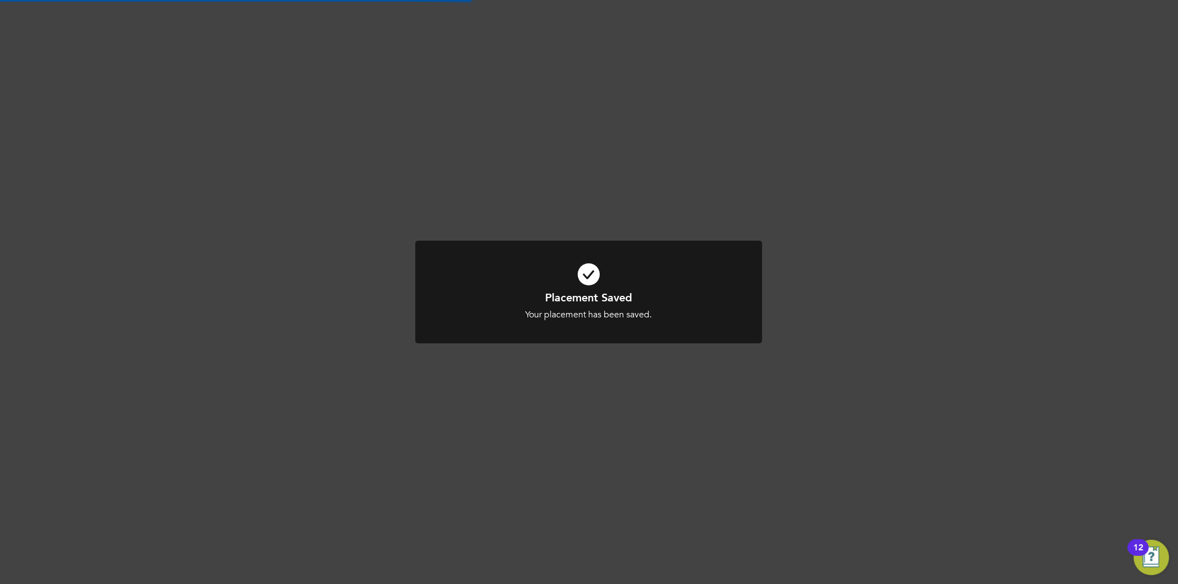
scroll to position [6, 4]
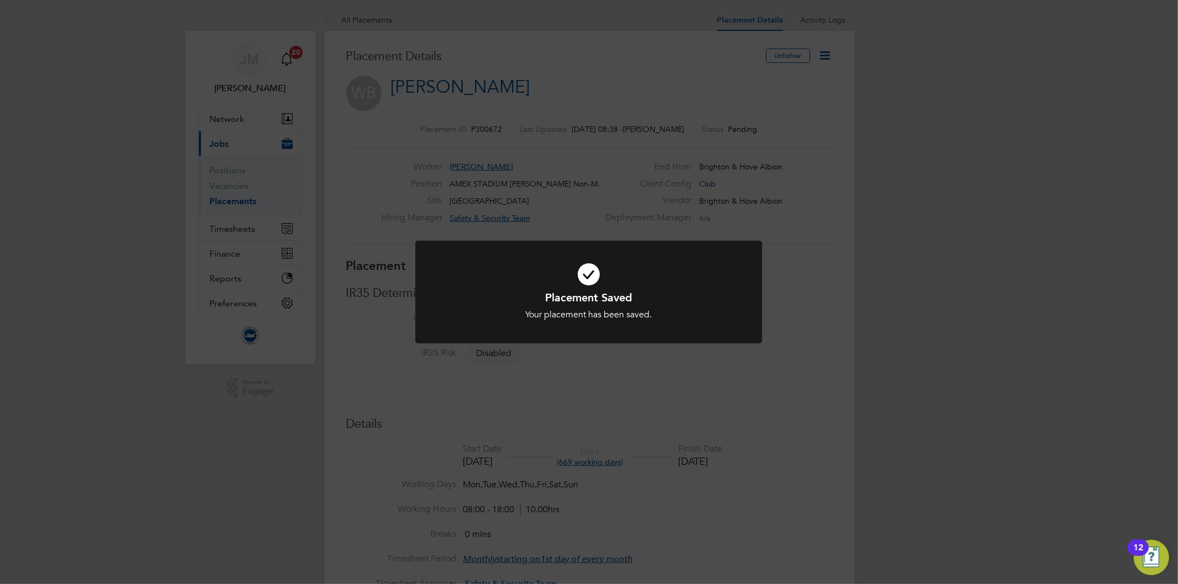
click at [821, 61] on div "Placement Saved Your placement has been saved. Cancel Okay" at bounding box center [589, 292] width 1178 height 584
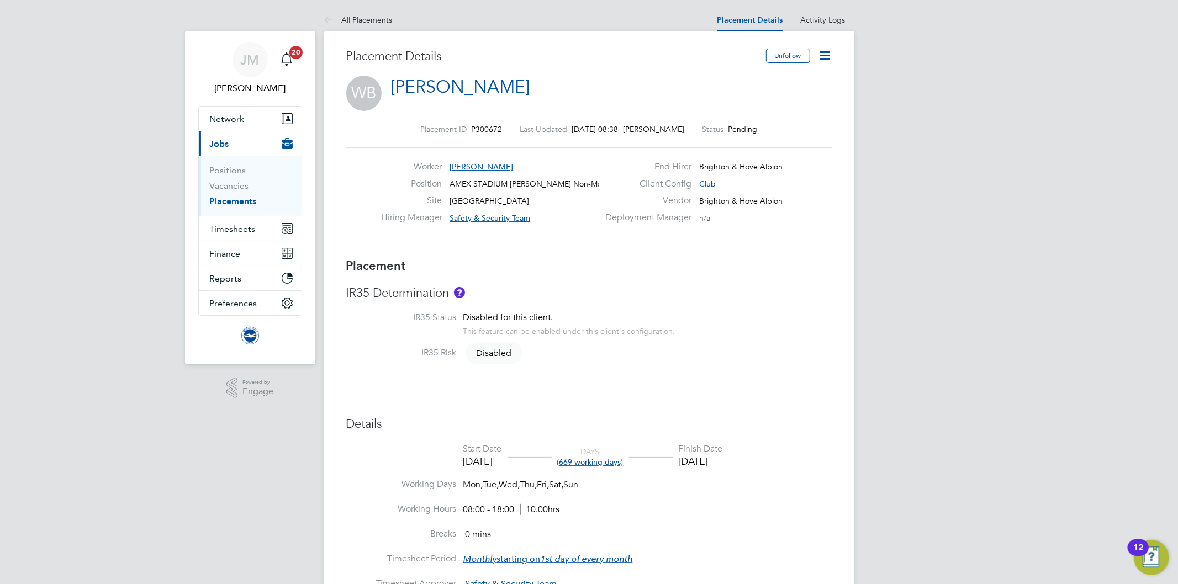
click at [825, 57] on icon at bounding box center [825, 56] width 14 height 14
click at [760, 131] on li "Start" at bounding box center [789, 134] width 81 height 15
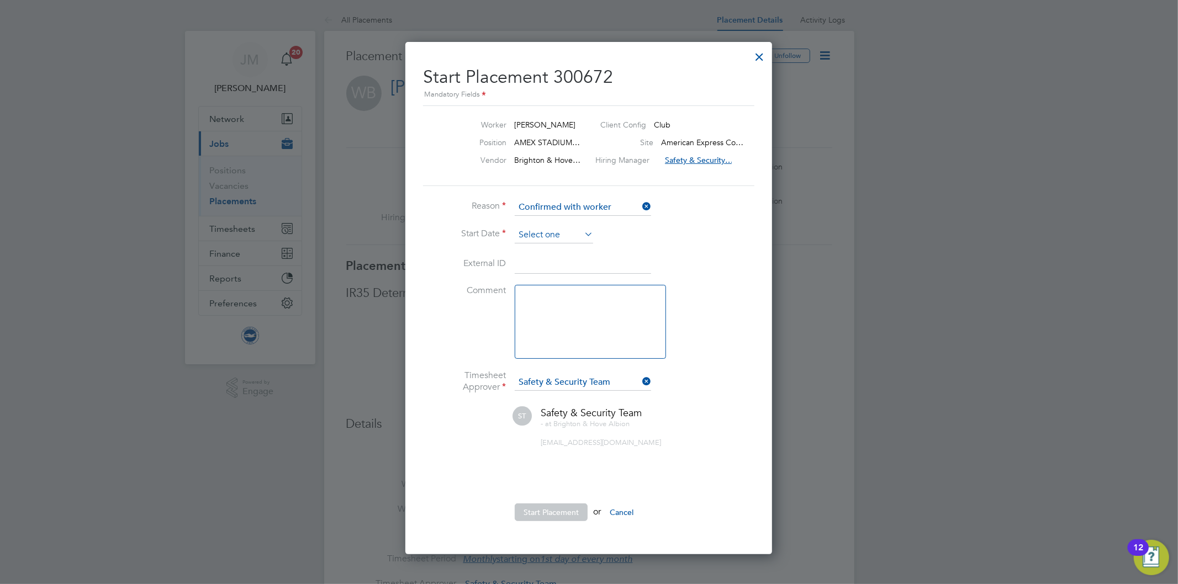
click at [573, 231] on input at bounding box center [554, 235] width 78 height 17
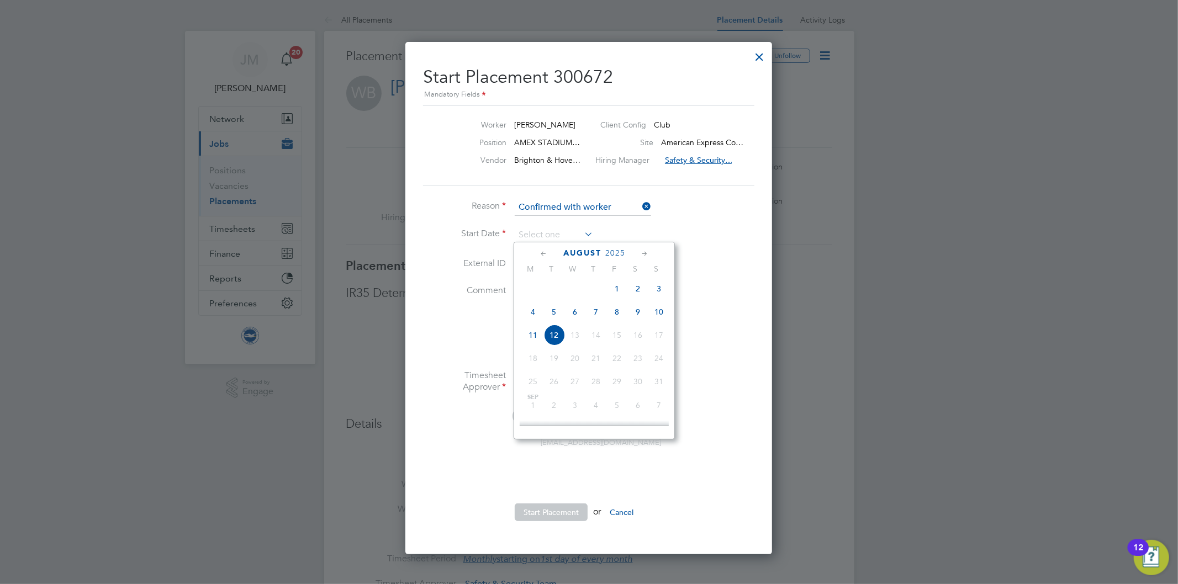
click at [619, 292] on span "[DATE]" at bounding box center [616, 288] width 21 height 21
type input "[DATE]"
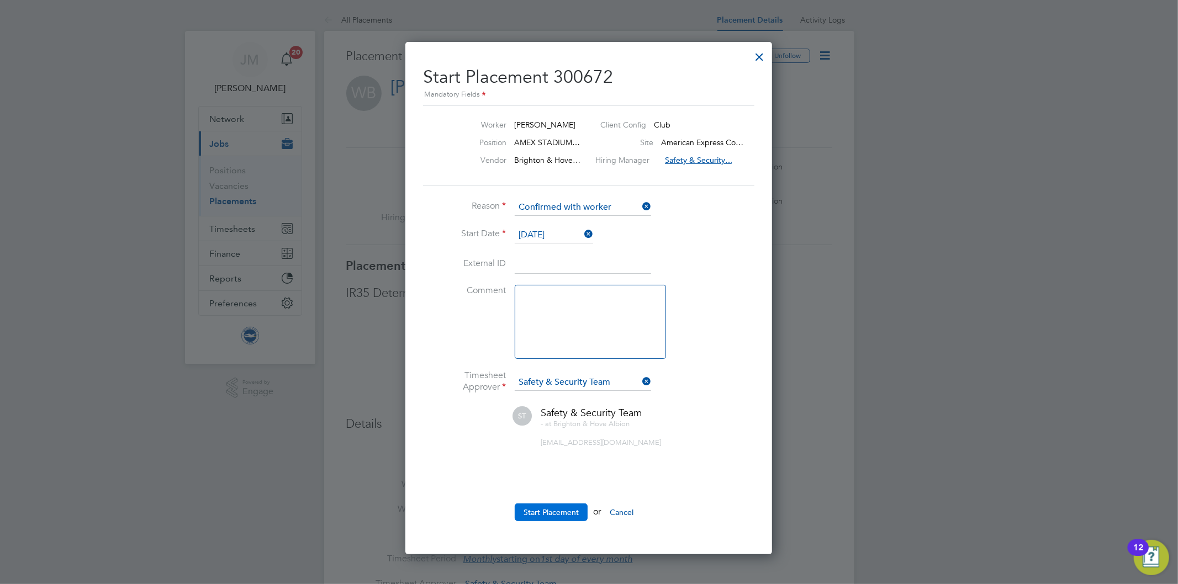
click at [540, 506] on button "Start Placement" at bounding box center [551, 513] width 73 height 18
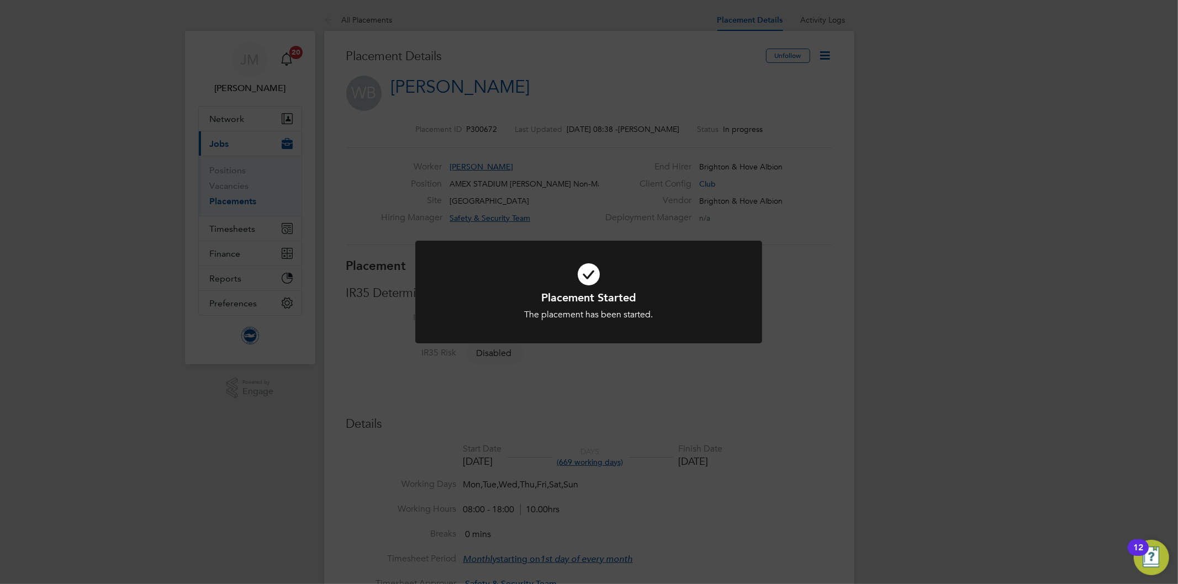
drag, startPoint x: 597, startPoint y: 84, endPoint x: 575, endPoint y: 80, distance: 21.9
click at [597, 83] on div "Placement Started The placement has been started. Cancel Okay" at bounding box center [589, 292] width 1178 height 584
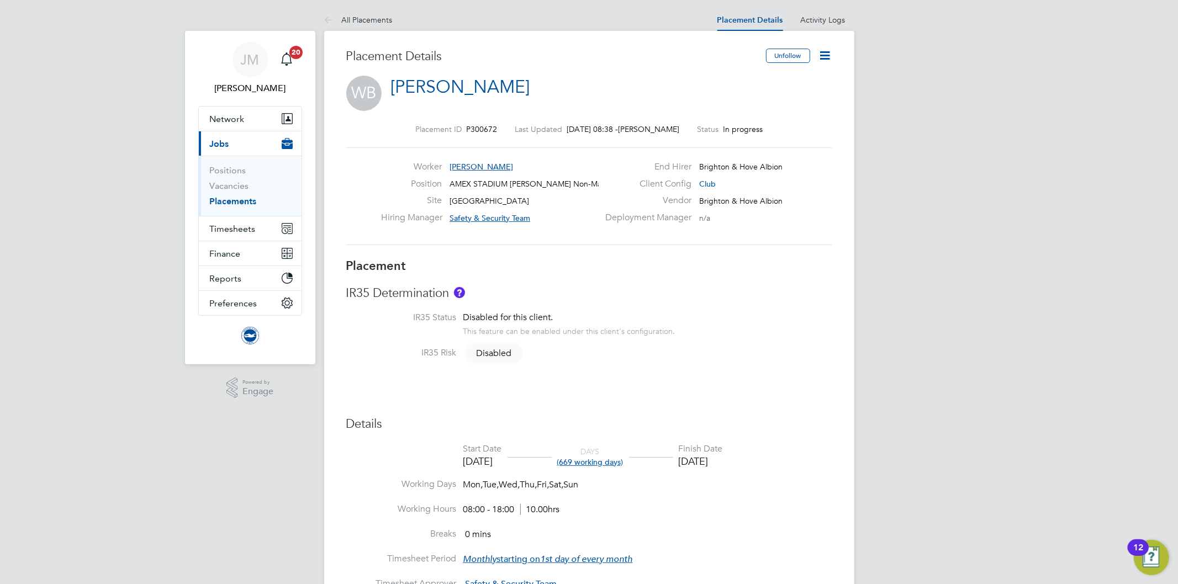
click at [475, 164] on span "[PERSON_NAME]" at bounding box center [481, 167] width 64 height 10
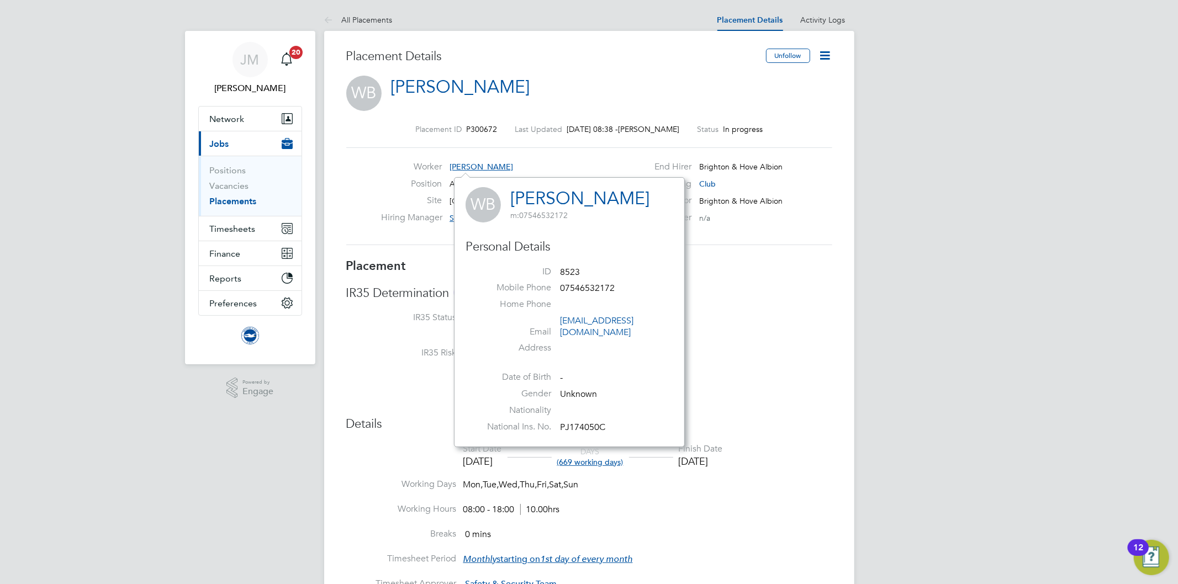
click at [600, 61] on h3 "Placement Details" at bounding box center [551, 57] width 411 height 16
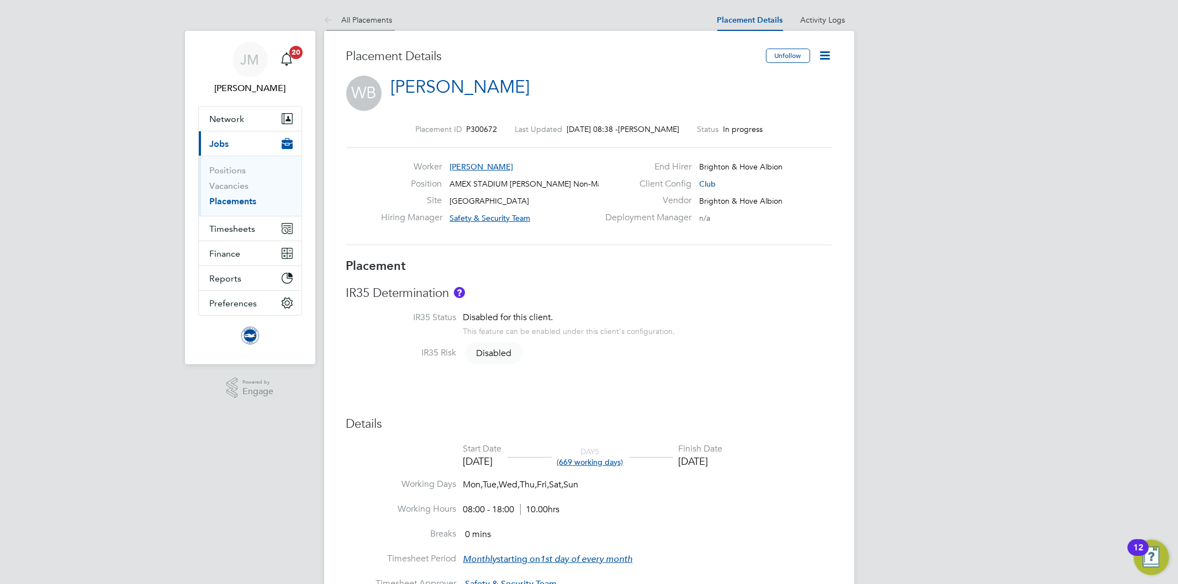
click at [343, 17] on link "All Placements" at bounding box center [358, 20] width 68 height 10
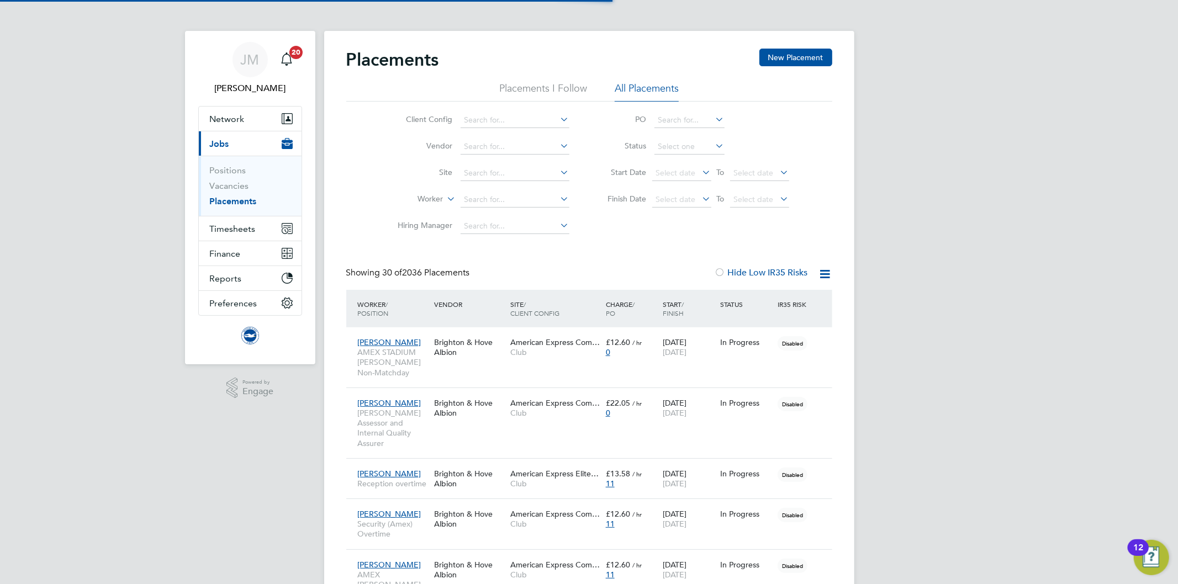
scroll to position [31, 96]
